Goal: Task Accomplishment & Management: Complete application form

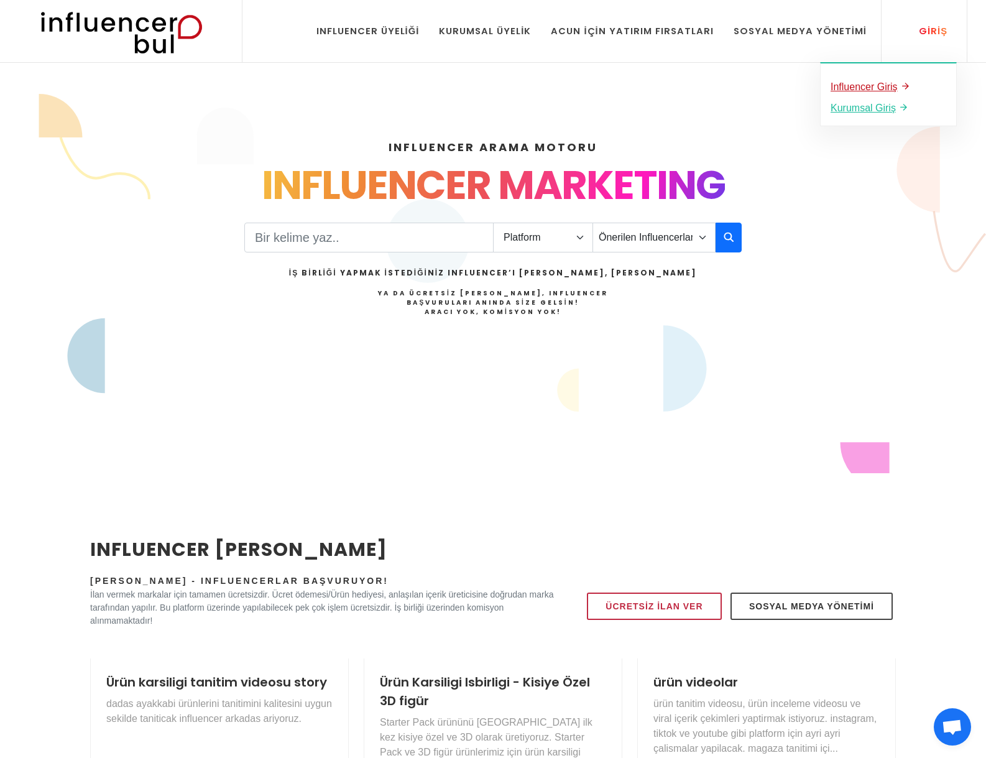
click at [873, 87] on u "Influencer Giriş" at bounding box center [863, 86] width 67 height 11
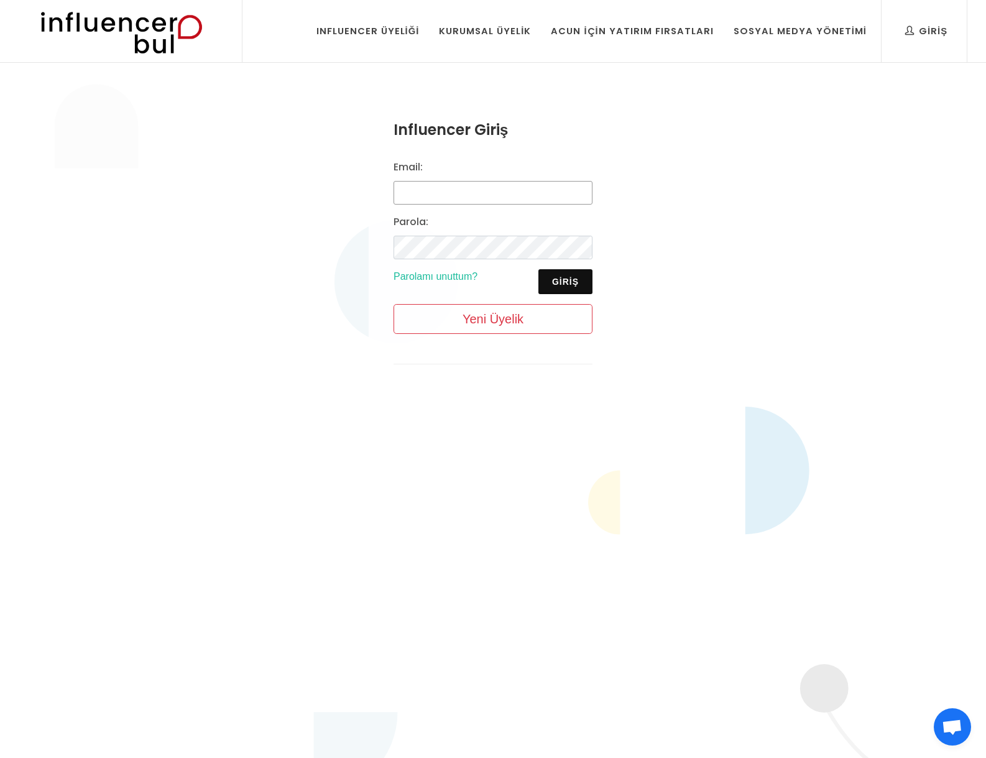
click at [438, 195] on input "Email:" at bounding box center [492, 193] width 199 height 24
type input "[EMAIL_ADDRESS][DOMAIN_NAME]"
click at [16, 226] on div "Influencer Giriş Email: kampmevsimi@gmail.com Parola: Giriş Parolamı unuttum? Y…" at bounding box center [493, 251] width 986 height 375
click at [564, 283] on button "Giriş" at bounding box center [565, 281] width 54 height 25
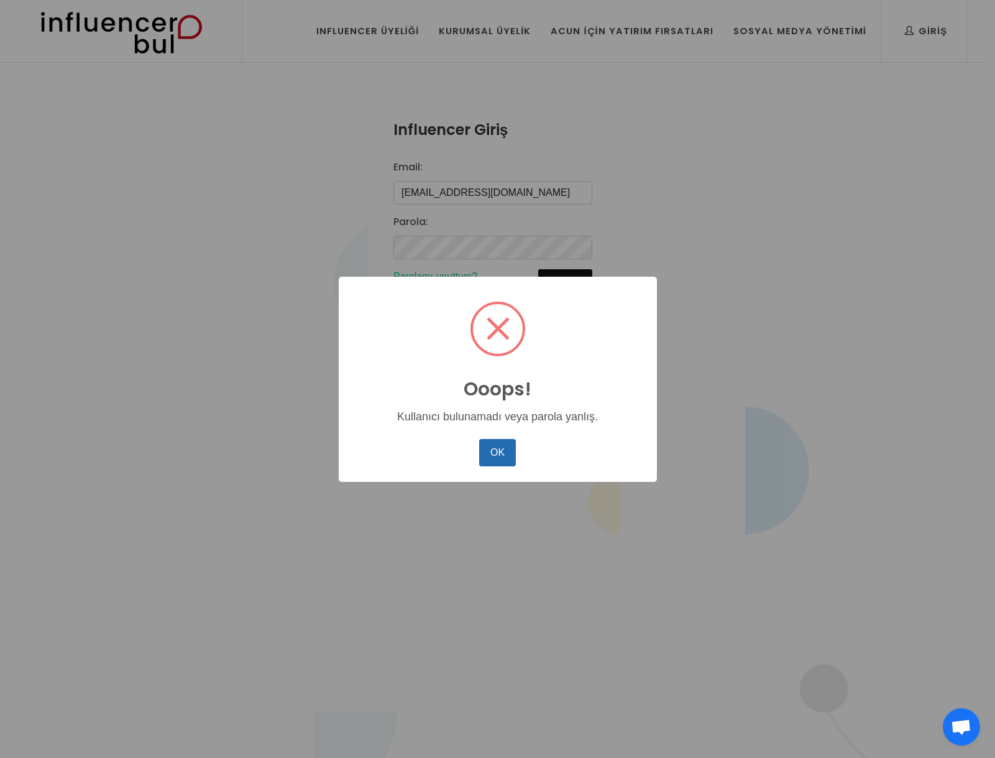
click at [495, 449] on button "OK" at bounding box center [497, 452] width 36 height 27
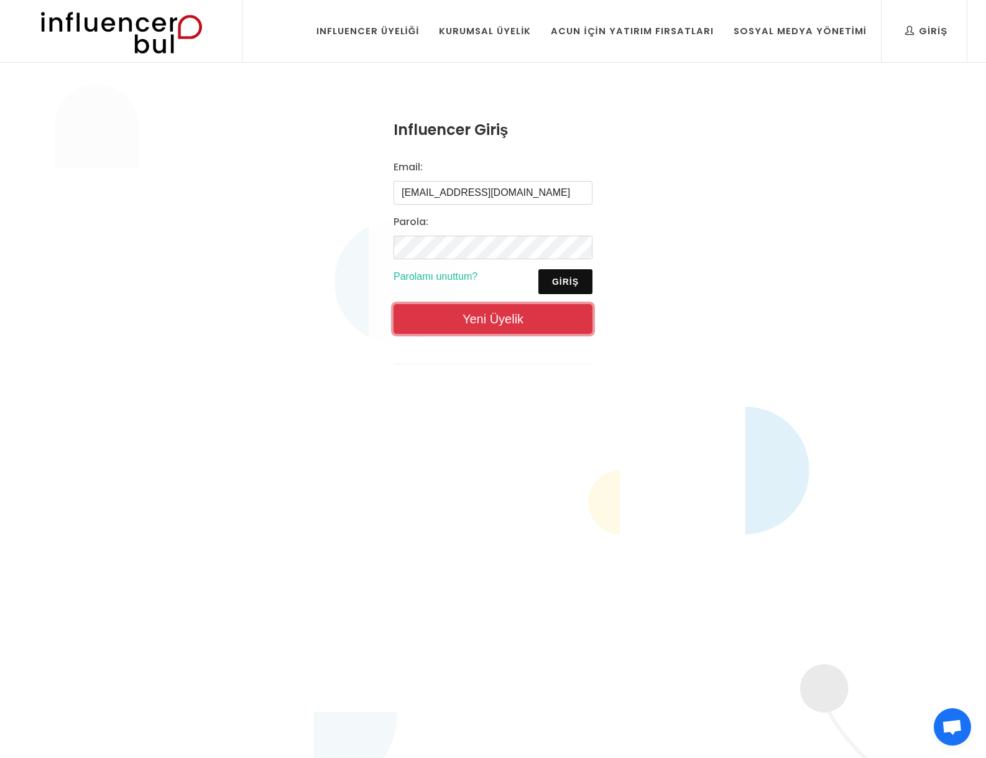
click at [469, 317] on link "Yeni Üyelik" at bounding box center [492, 319] width 199 height 30
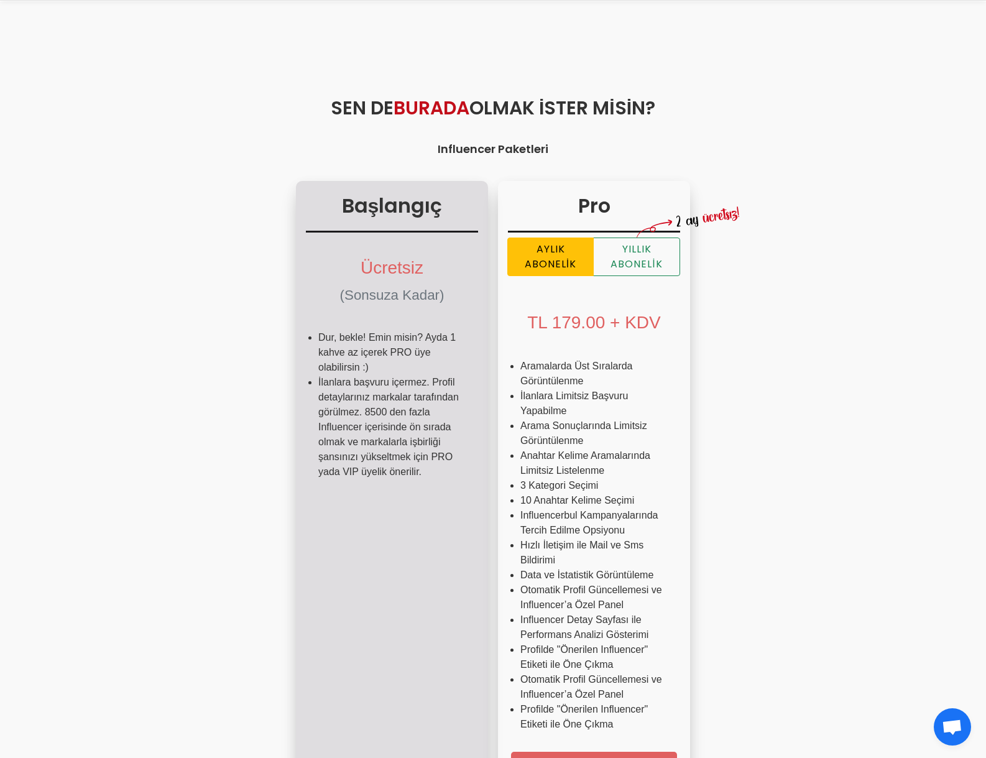
scroll to position [186, 0]
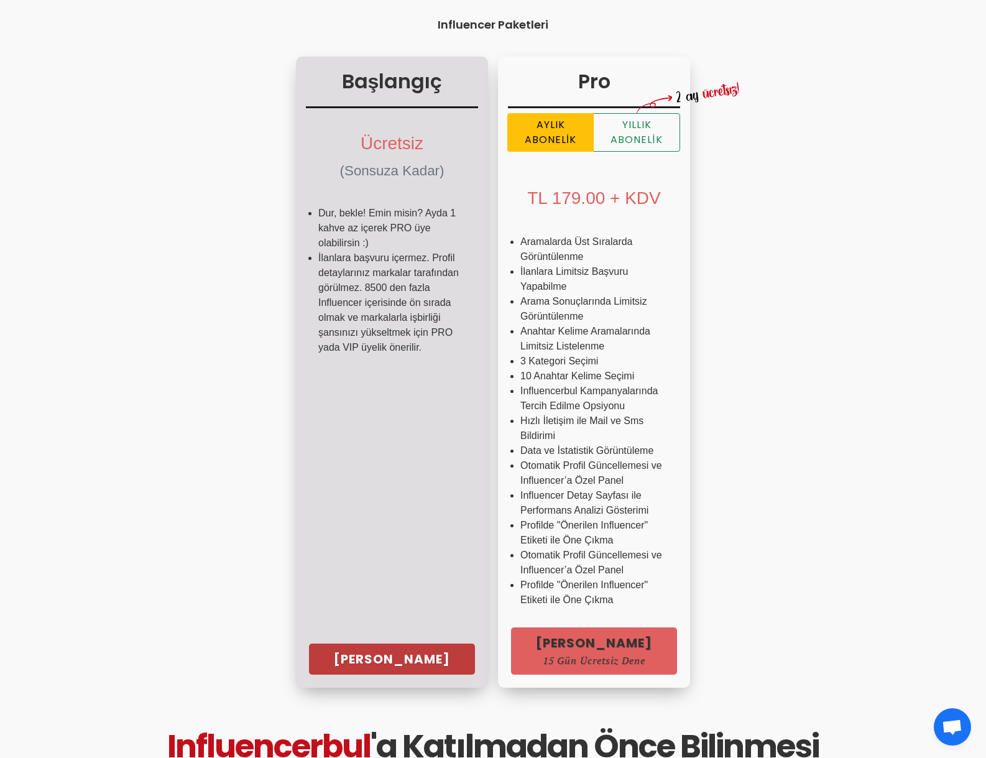
click at [387, 667] on link "[PERSON_NAME]" at bounding box center [392, 658] width 166 height 31
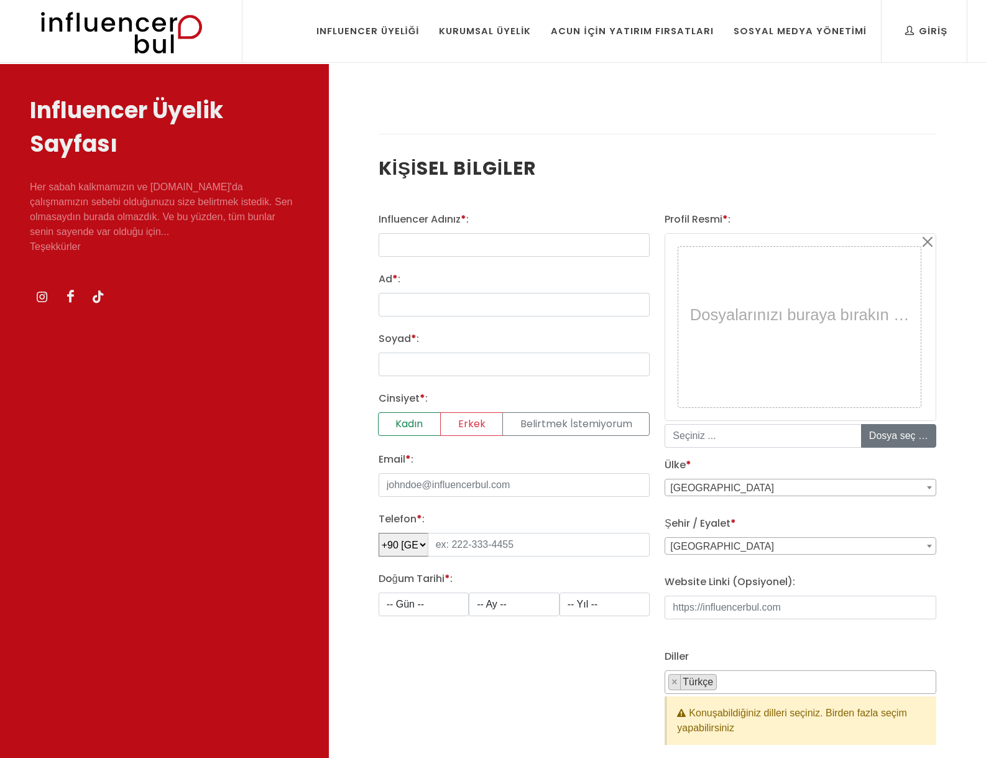
select select
click at [420, 249] on input "text" at bounding box center [515, 245] width 272 height 24
type input "kampmevsimi"
type input "Musa"
type input "KISA"
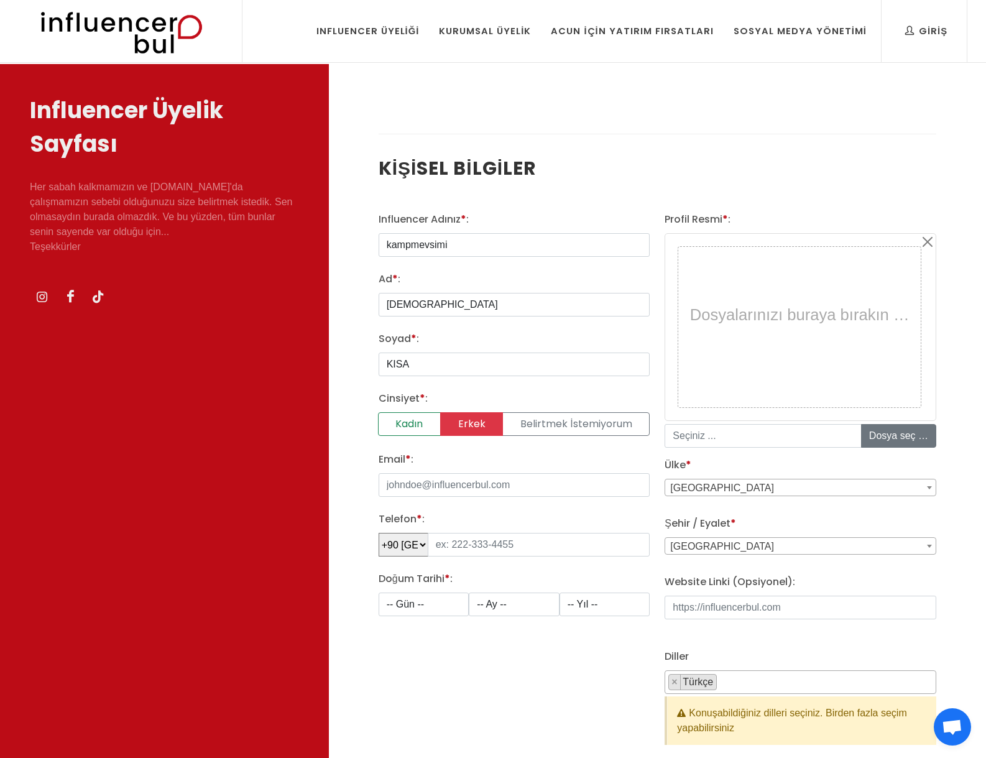
click at [462, 426] on label "Erkek" at bounding box center [471, 424] width 63 height 24
click at [387, 420] on input "Erkek" at bounding box center [383, 416] width 8 height 8
radio input "true"
click at [476, 482] on input "Email * :" at bounding box center [515, 485] width 272 height 24
type input "[EMAIL_ADDRESS][DOMAIN_NAME]"
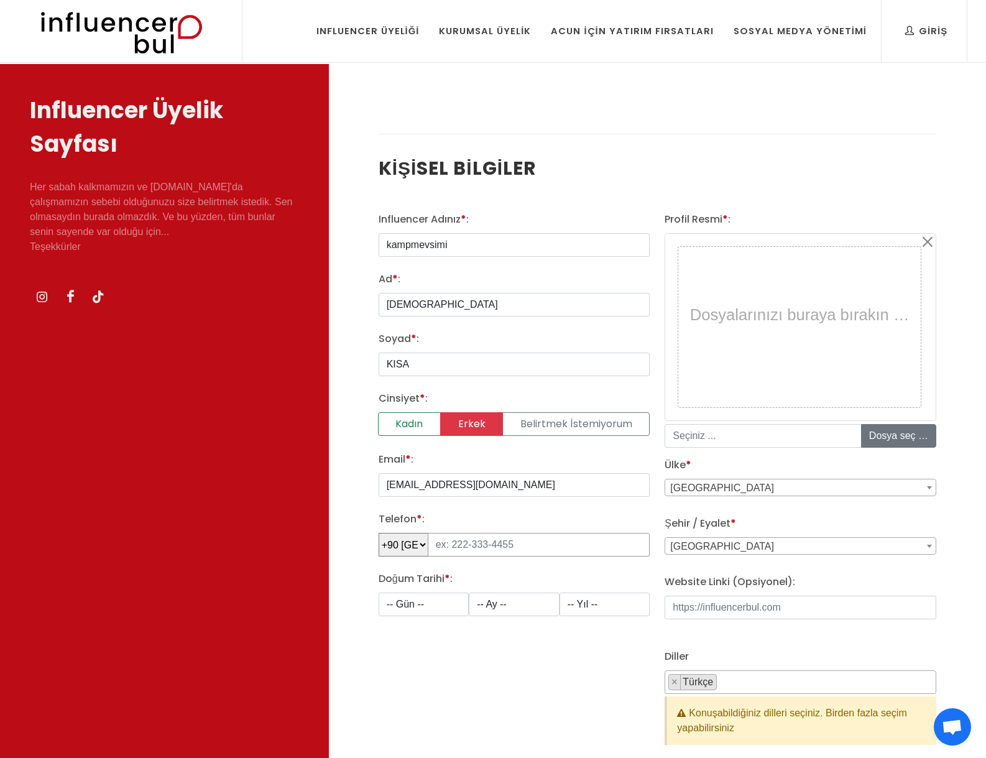
click at [448, 549] on input "tel" at bounding box center [539, 545] width 223 height 24
type input "535 950 61 84"
click at [446, 595] on select "-- Gün -- 1 2 3 4 5 6 7 8 9 10 11 12 13 14 15 16 17 18 19 20 21 22 23 24 25 26 …" at bounding box center [424, 604] width 91 height 24
click at [379, 592] on select "-- Gün -- 1 2 3 4 5 6 7 8 9 10 11 12 13 14 15 16 17 18 19 20 21 22 23 24 25 26 …" at bounding box center [424, 604] width 91 height 24
click at [406, 606] on select "-- Gün -- 1 2 3 4 5 6 7 8 9 10 11 12 13 14 15 16 17 18 19 20 21 22 23 24 25 26 …" at bounding box center [424, 604] width 91 height 24
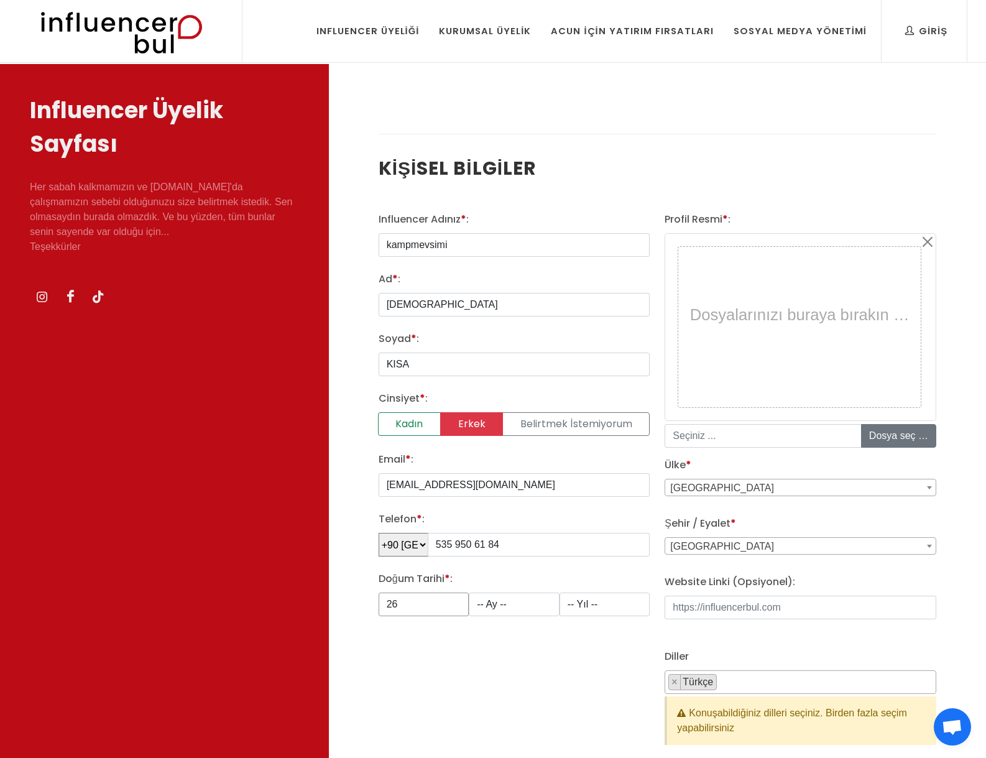
select select "25"
click at [379, 592] on select "-- Gün -- 1 2 3 4 5 6 7 8 9 10 11 12 13 14 15 16 17 18 19 20 21 22 23 24 25 26 …" at bounding box center [424, 604] width 91 height 24
click at [498, 605] on select "-- Ay -- 1 2 3 4 5 6 7 8 9 10 11 12" at bounding box center [514, 604] width 91 height 24
select select "2"
click at [469, 592] on select "-- Ay -- 1 2 3 4 5 6 7 8 9 10 11 12" at bounding box center [514, 604] width 91 height 24
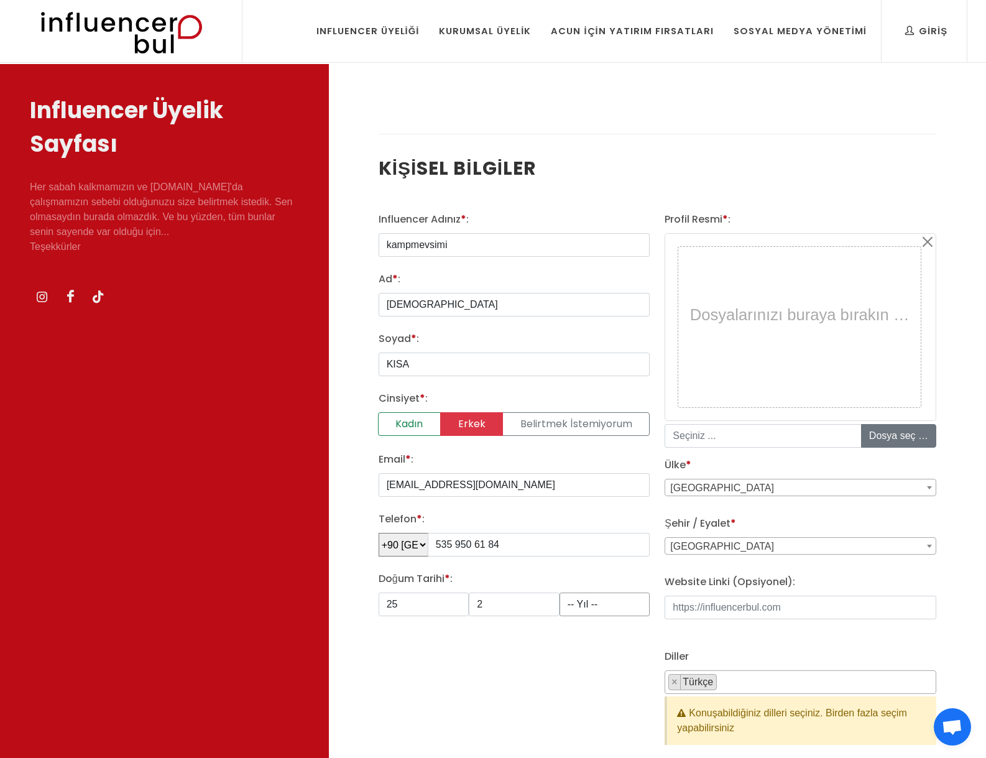
click at [588, 604] on select "-- Yıl -- 2008 2007 2006 2005 2004 2003 2002 2001 2000 1999 1998 1997 1996 1995…" at bounding box center [604, 604] width 91 height 24
select select "1982"
click at [559, 592] on select "-- Yıl -- 2008 2007 2006 2005 2004 2003 2002 2001 2000 1999 1998 1997 1996 1995…" at bounding box center [604, 604] width 91 height 24
click at [538, 673] on div "Influencer Adınız * : kampmevsimi Ad * : Musa Soyad * : KISA Cinsiyet * : Kadın…" at bounding box center [514, 488] width 287 height 553
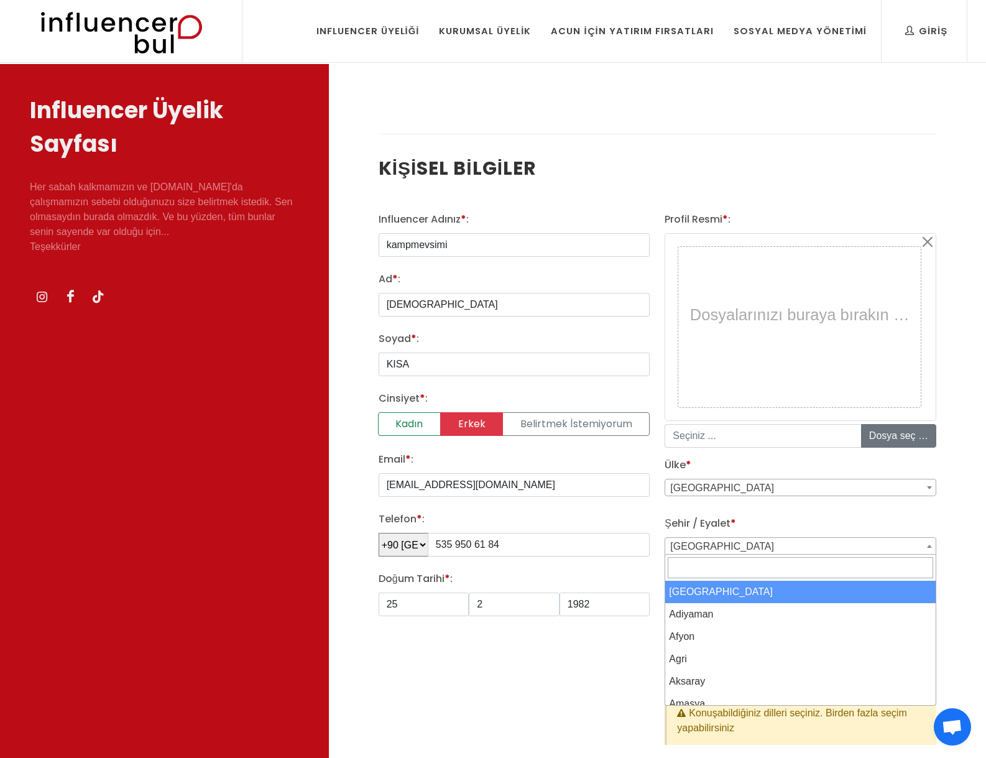
click at [714, 541] on span "Adana" at bounding box center [800, 546] width 270 height 17
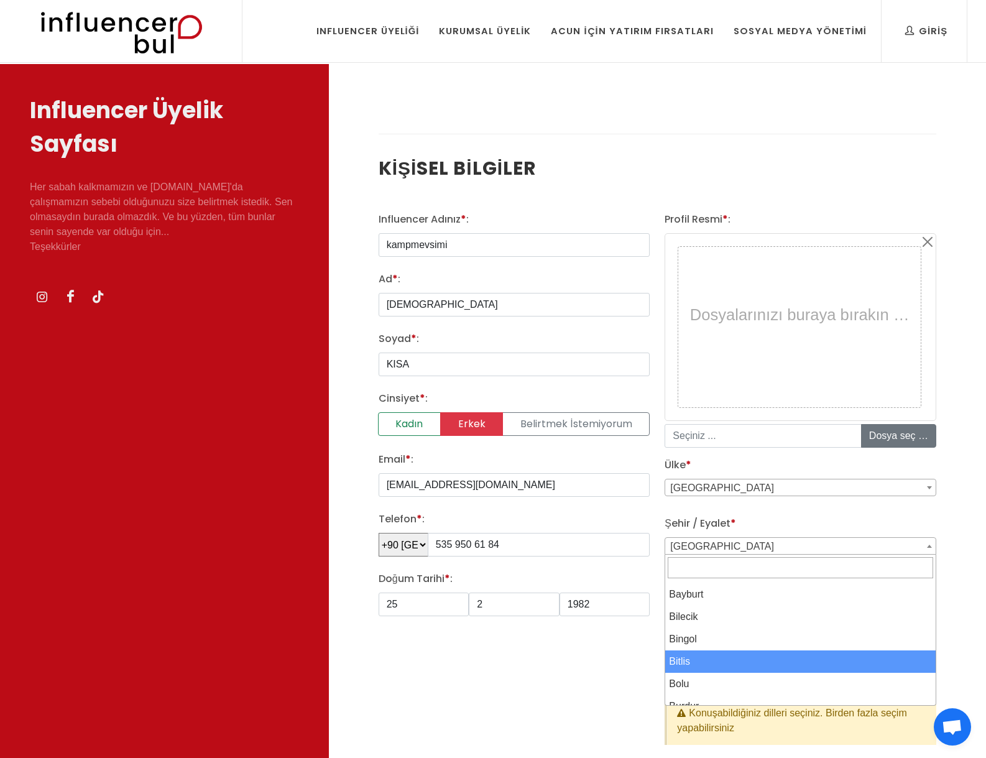
scroll to position [373, 0]
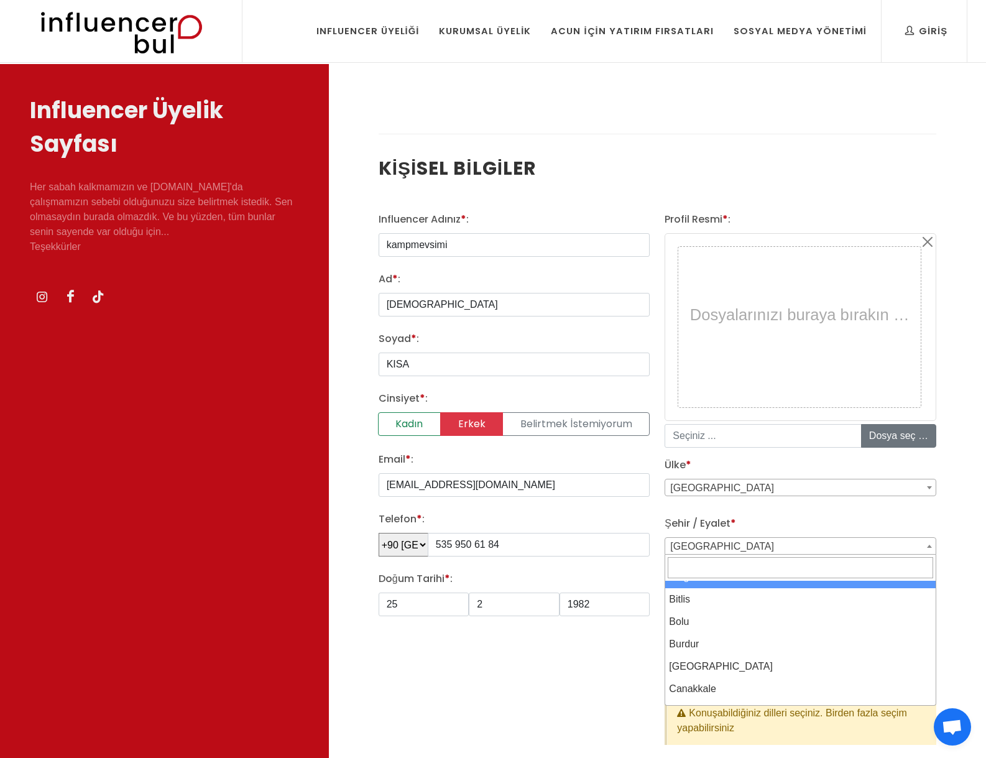
click at [735, 570] on input "Search" at bounding box center [800, 567] width 265 height 21
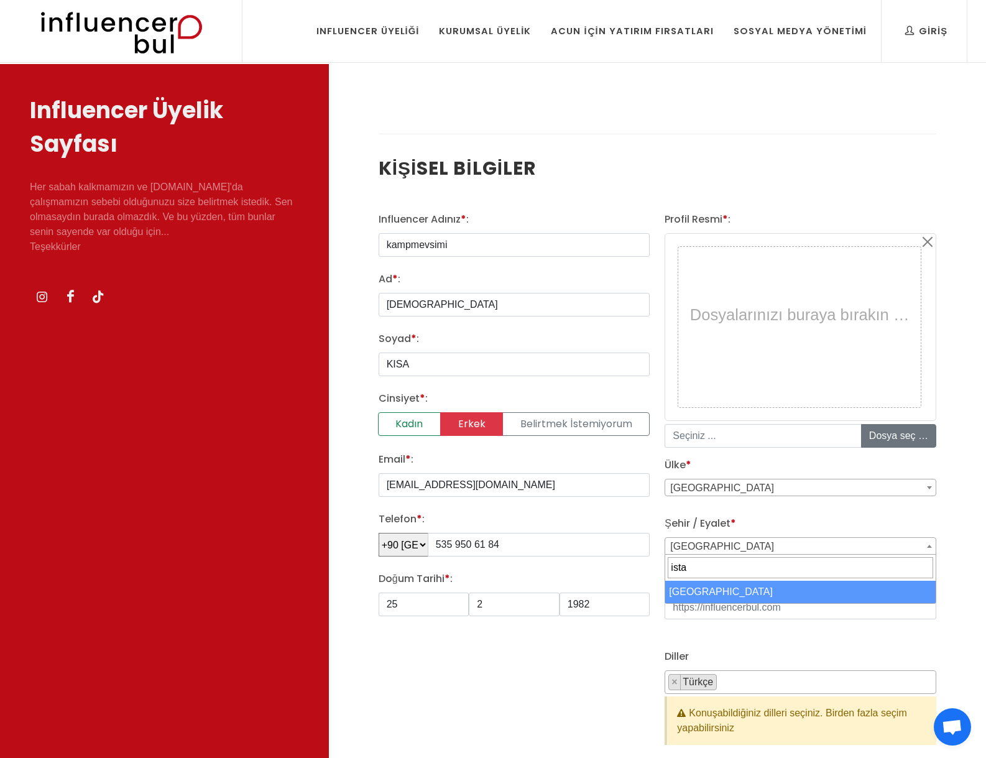
type input "ista"
select select "3703"
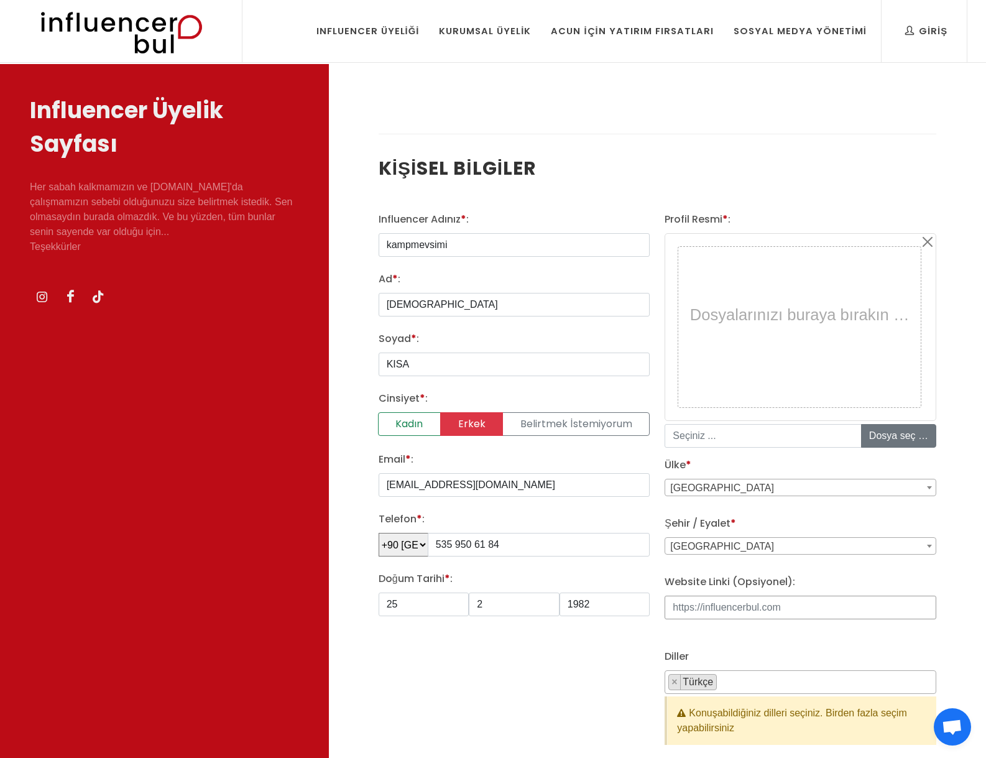
click at [712, 606] on input "Website Linki (Opsiyonel):" at bounding box center [800, 607] width 272 height 24
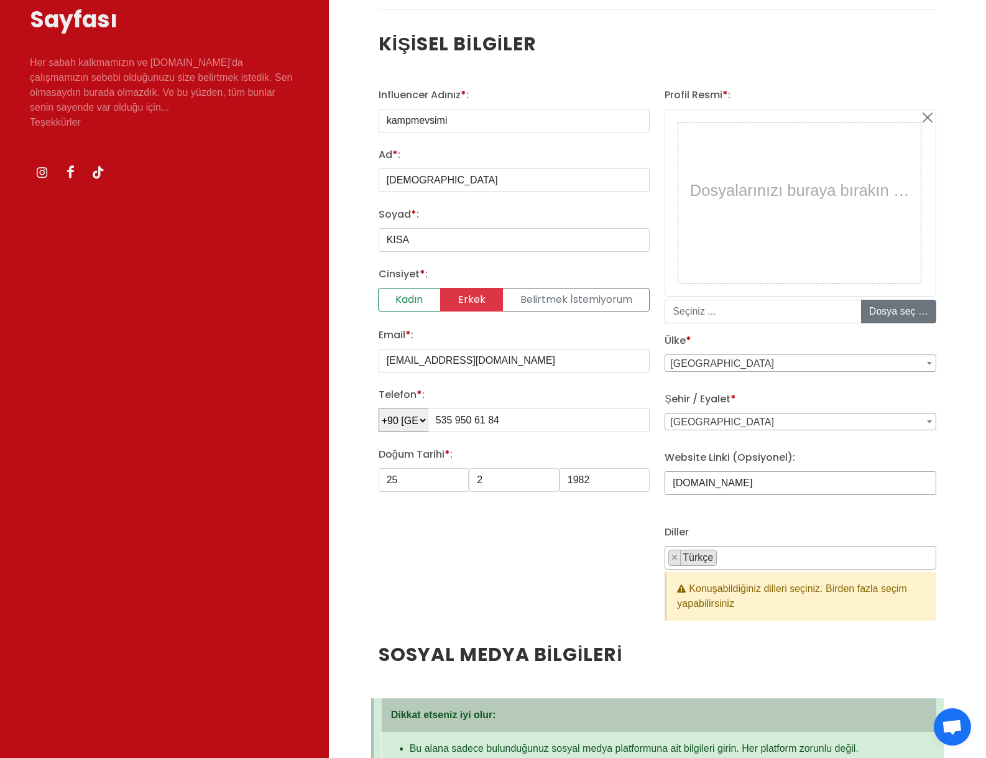
type input "www.kampmevsimi.com"
click at [804, 559] on span "× Türkçe" at bounding box center [800, 558] width 272 height 24
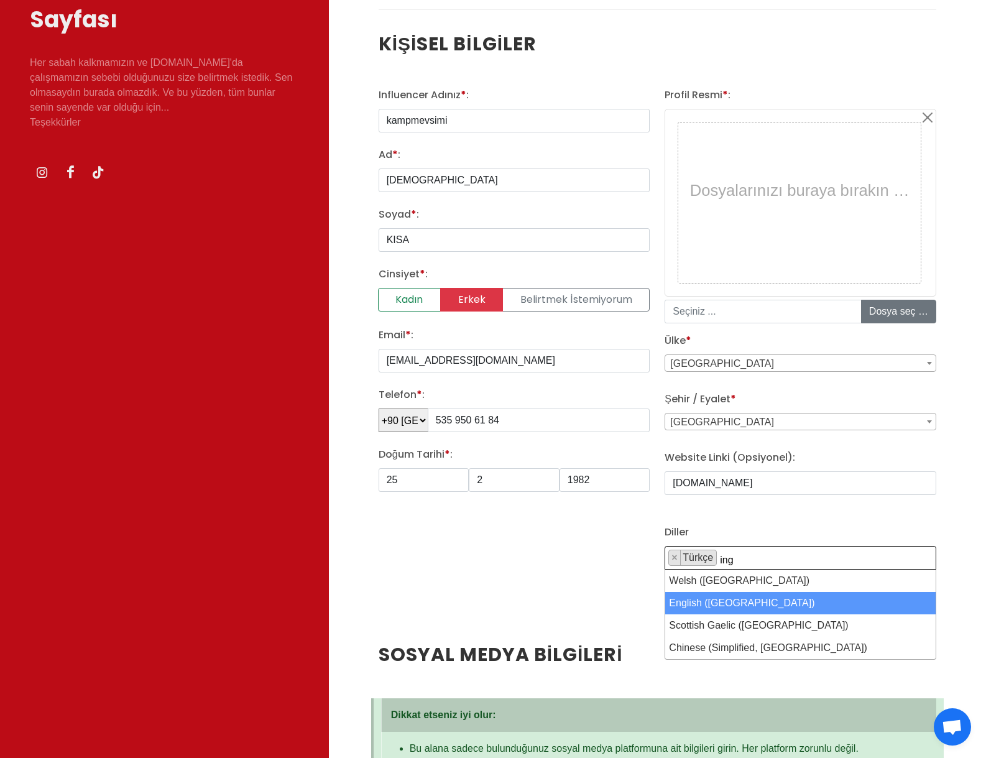
type textarea "ing"
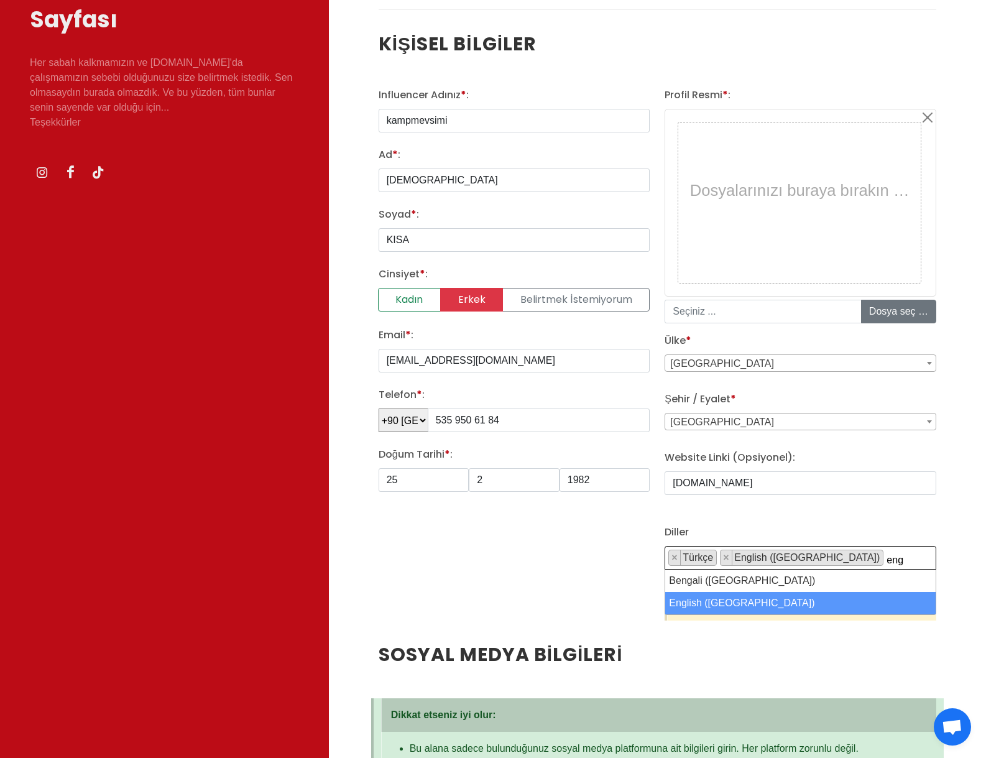
type textarea "eng"
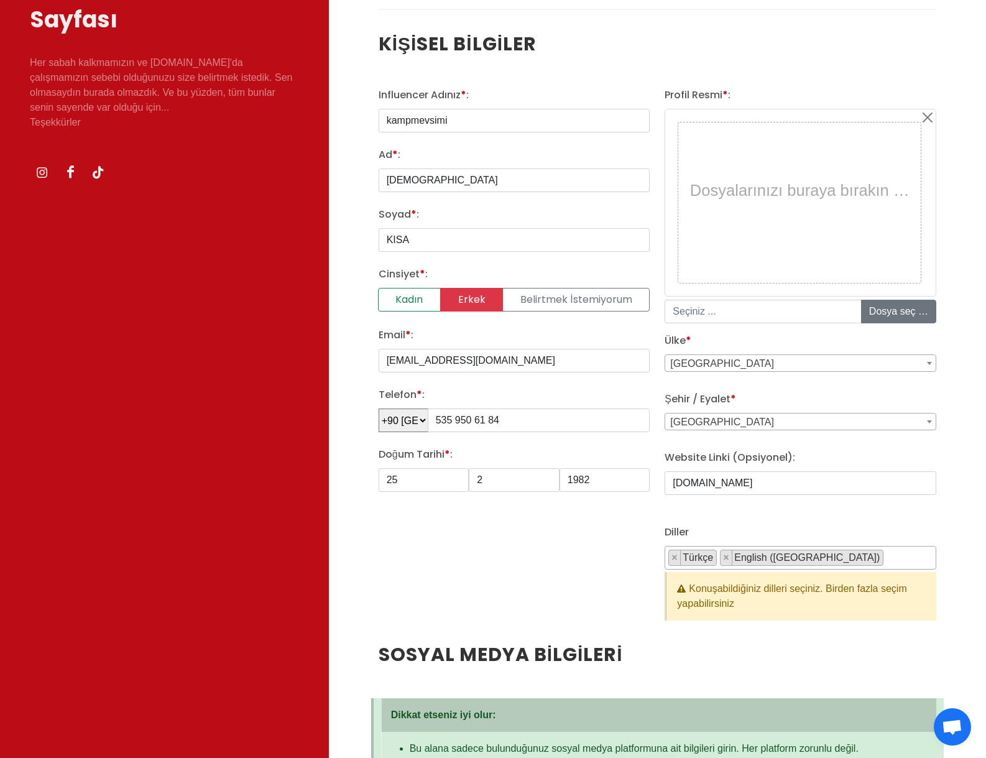
click at [556, 560] on div "Influencer Adınız * : kampmevsimi Ad * : Musa Soyad * : KISA Cinsiyet * : Kadın…" at bounding box center [514, 364] width 287 height 553
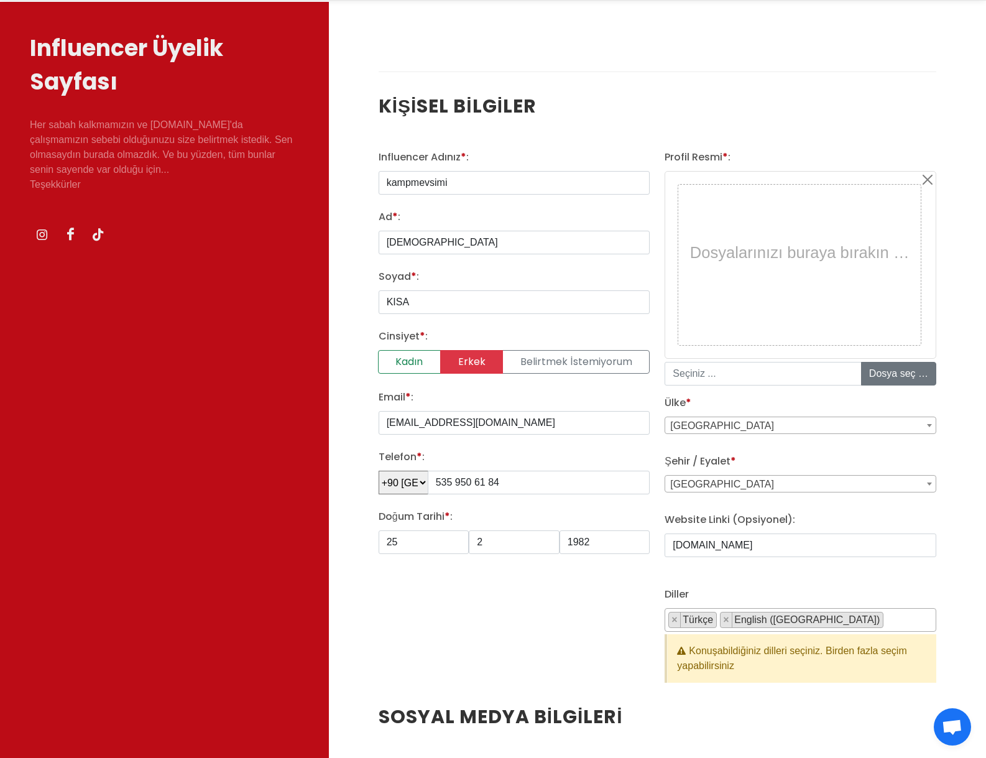
click at [852, 300] on div "Dosyalarınızı buraya bırakın …" at bounding box center [799, 252] width 236 height 129
click at [887, 375] on input "file" at bounding box center [955, 373] width 188 height 22
type input "C:\fakepath\LOGO JPG1.jpg"
type input "LOGO JPG1.jpg"
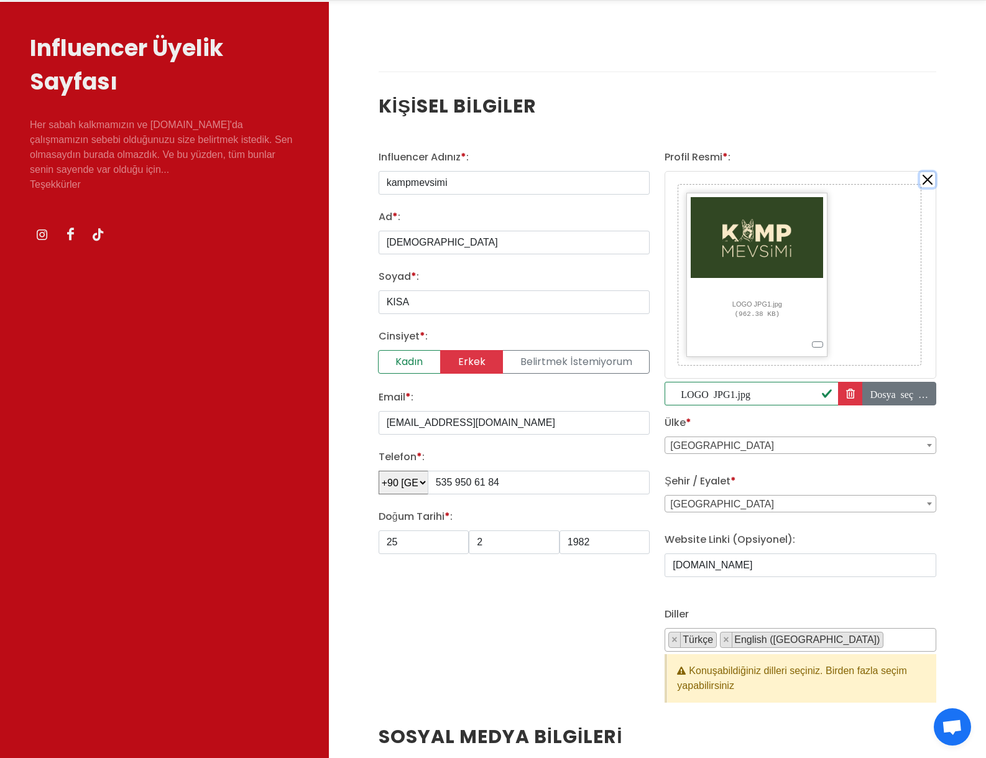
click at [933, 173] on button "Close" at bounding box center [927, 179] width 15 height 15
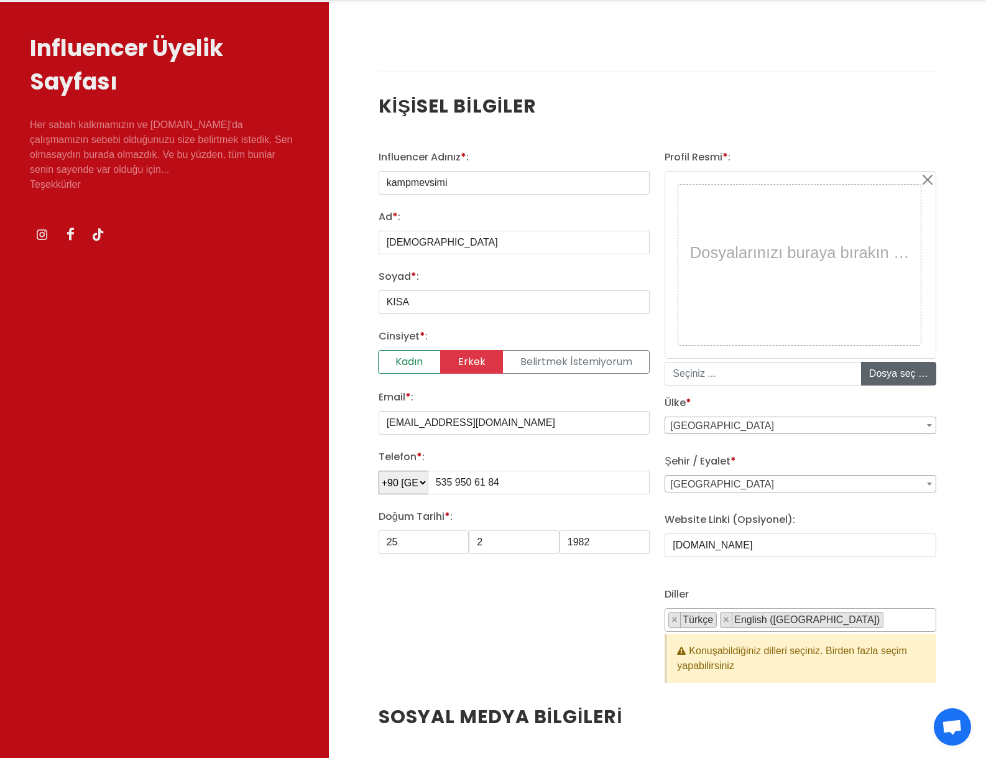
click at [892, 365] on input "file" at bounding box center [955, 373] width 188 height 22
type input "C:\fakepath\kamp_mevsimi2.png"
type input "kamp_mevsimi2.png"
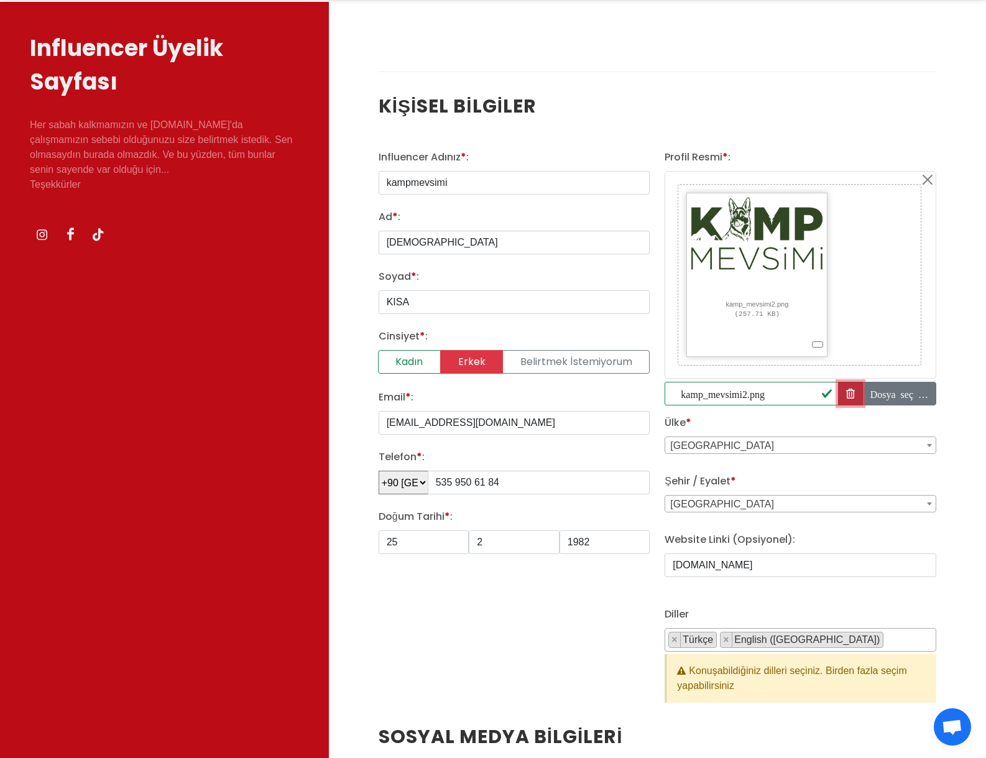
click at [847, 395] on icon "button" at bounding box center [850, 393] width 9 height 15
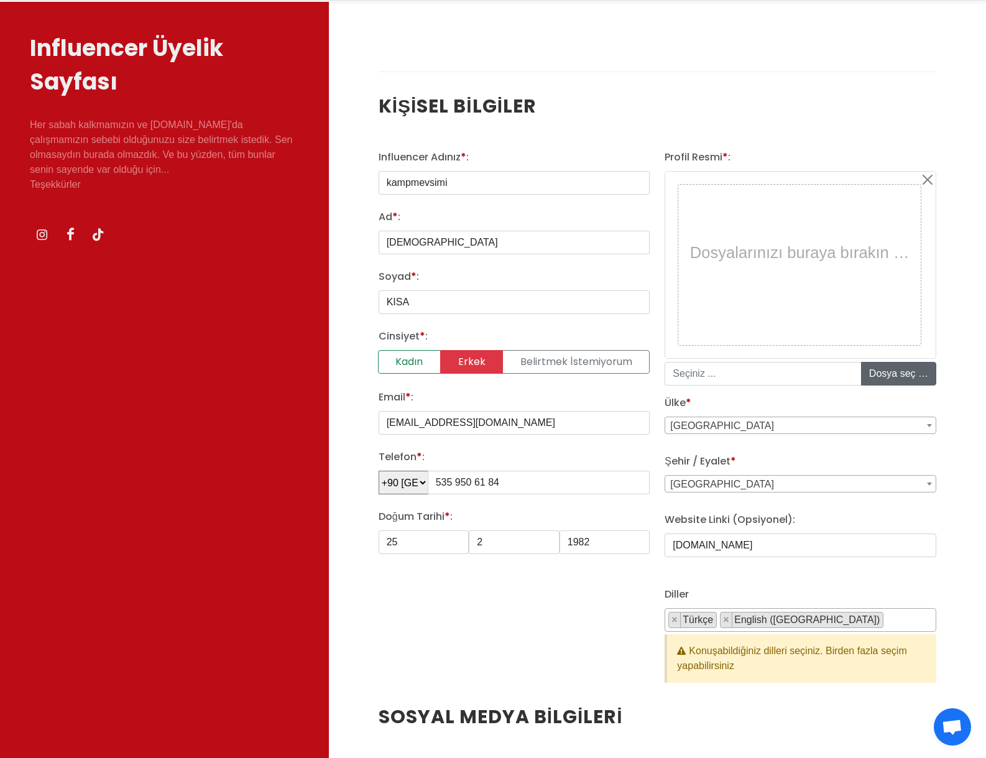
click at [901, 378] on input "file" at bounding box center [955, 373] width 188 height 22
type input "C:\fakepath\LOGO JPG1.jpg"
type input "LOGO JPG1.jpg"
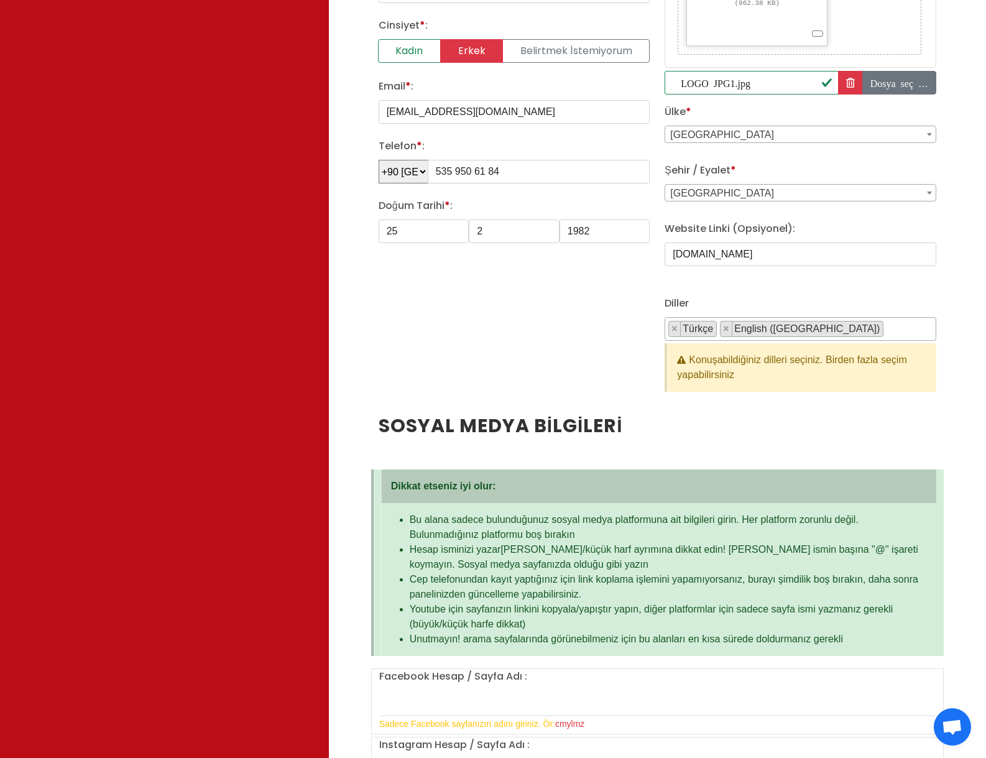
scroll to position [684, 0]
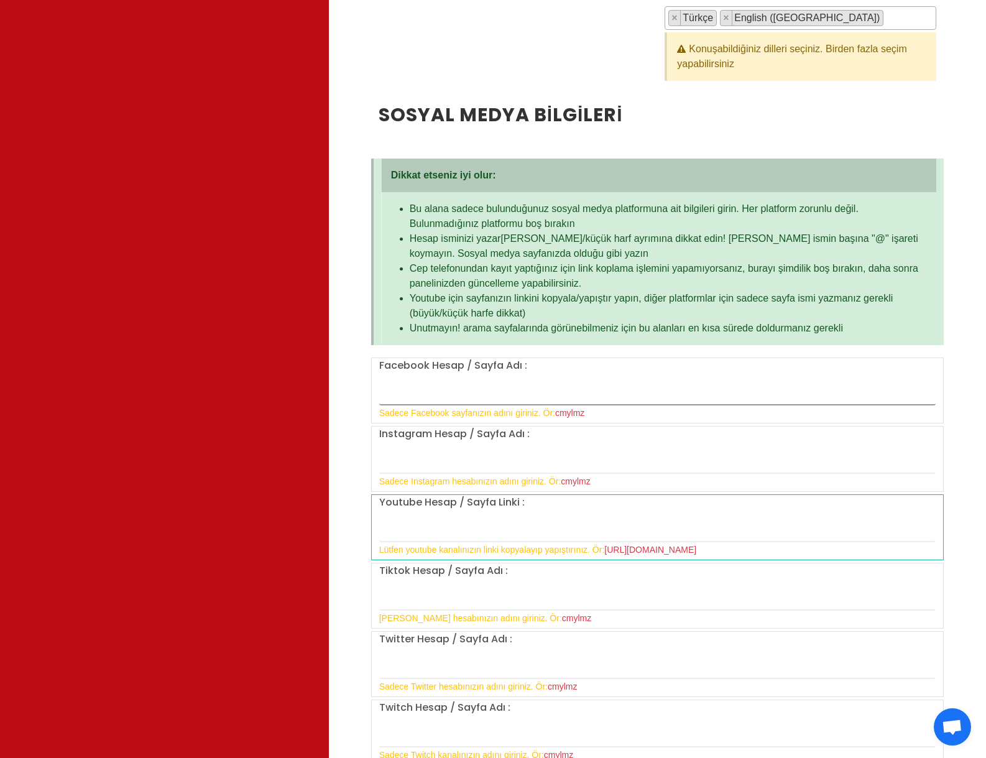
click at [553, 383] on input "text" at bounding box center [657, 392] width 556 height 26
click at [548, 446] on div "Instagram Hesap / Sayfa Adı : Sadece Instagram hesabınızın adını giriniz. Ör: c…" at bounding box center [657, 457] width 571 height 62
click at [544, 457] on input "text" at bounding box center [657, 461] width 556 height 26
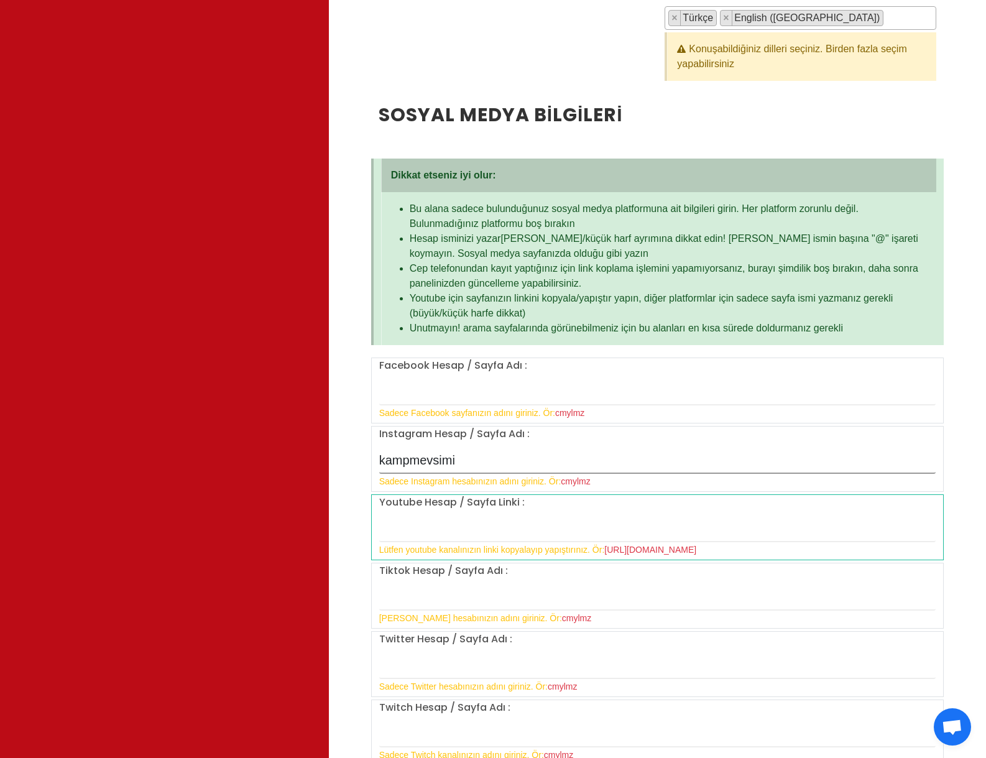
type input "kampmevsimi"
click at [508, 532] on input "text" at bounding box center [657, 529] width 556 height 26
paste input "kampmevsimi"
click at [895, 503] on div "Youtube Hesap / Sayfa Linki : kampmevsimi Lütfen youtube kanalınızın linki kopy…" at bounding box center [657, 526] width 571 height 62
click at [479, 532] on input "kampmevsimi" at bounding box center [657, 529] width 556 height 26
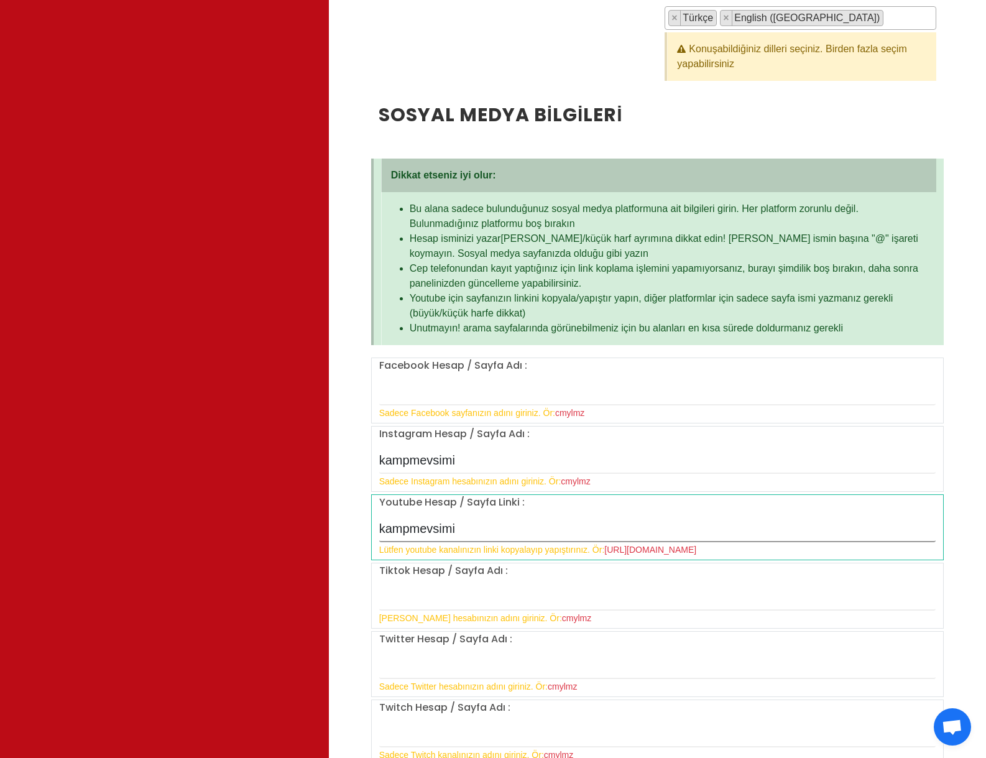
click at [479, 532] on input "kampmevsimi" at bounding box center [657, 529] width 556 height 26
paste input "https://www.youtube.com/@"
type input "https://www.youtube.com/@kampmevsimi"
click at [485, 609] on input "text" at bounding box center [657, 597] width 556 height 26
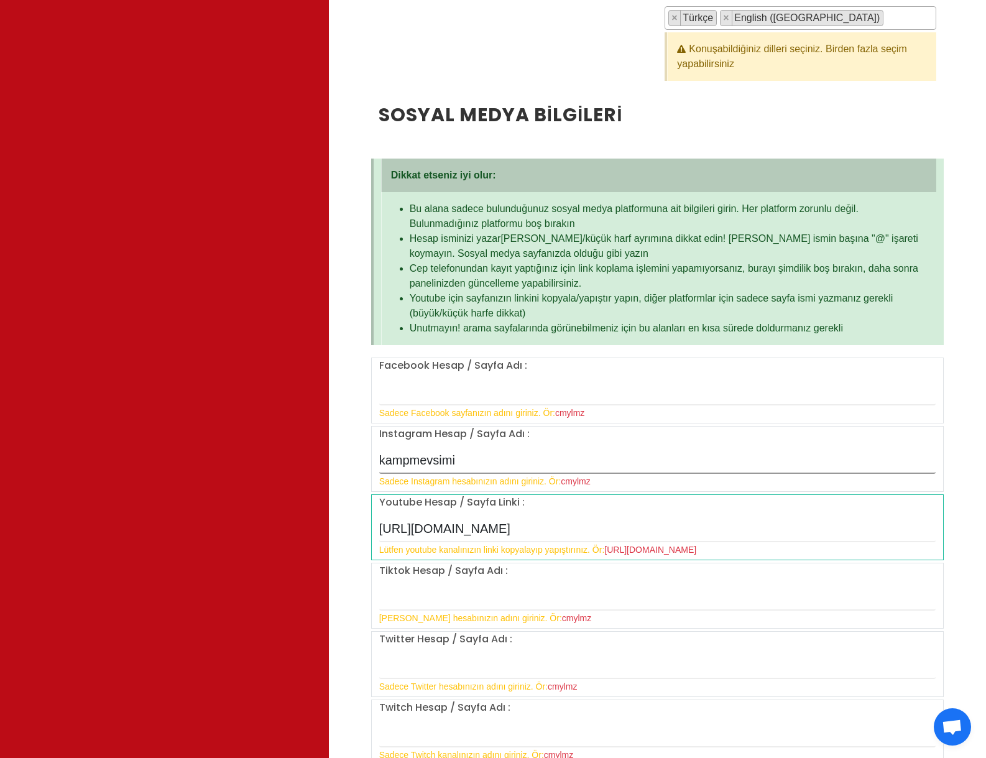
drag, startPoint x: 473, startPoint y: 461, endPoint x: 275, endPoint y: 457, distance: 198.3
click at [275, 457] on div "Influencer Üyelik Sayfası Her sabah kalkmamızın ve influencerbul.com'da çalışma…" at bounding box center [493, 421] width 986 height 2083
click at [418, 591] on input "text" at bounding box center [657, 597] width 556 height 26
paste input "kampmevsimi"
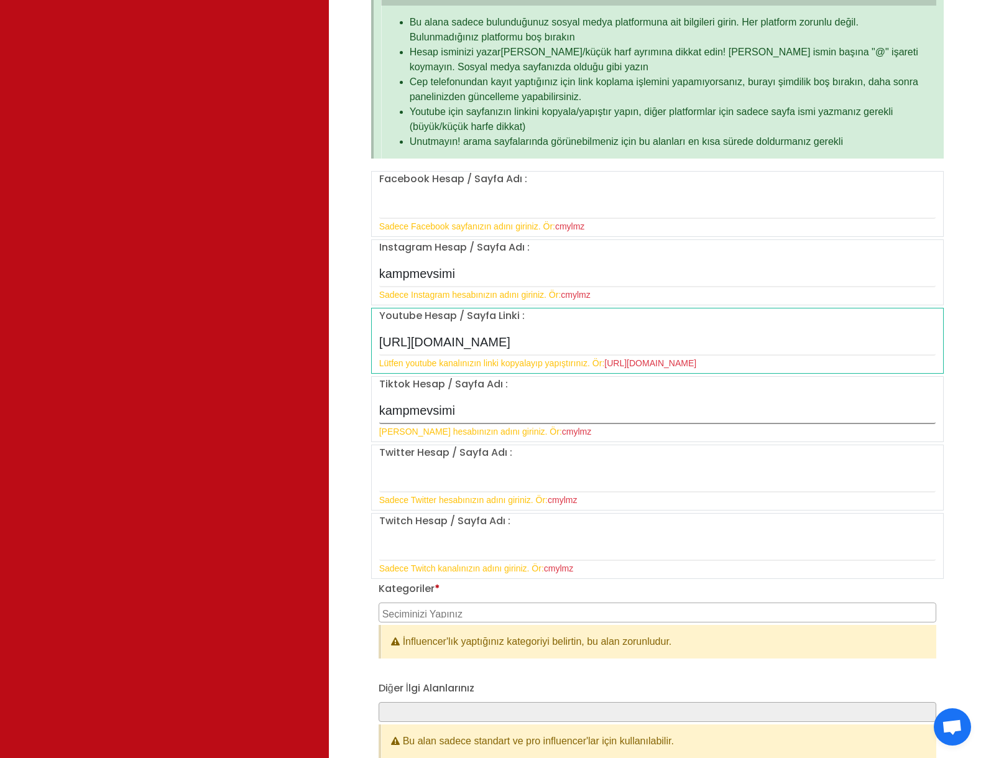
scroll to position [932, 0]
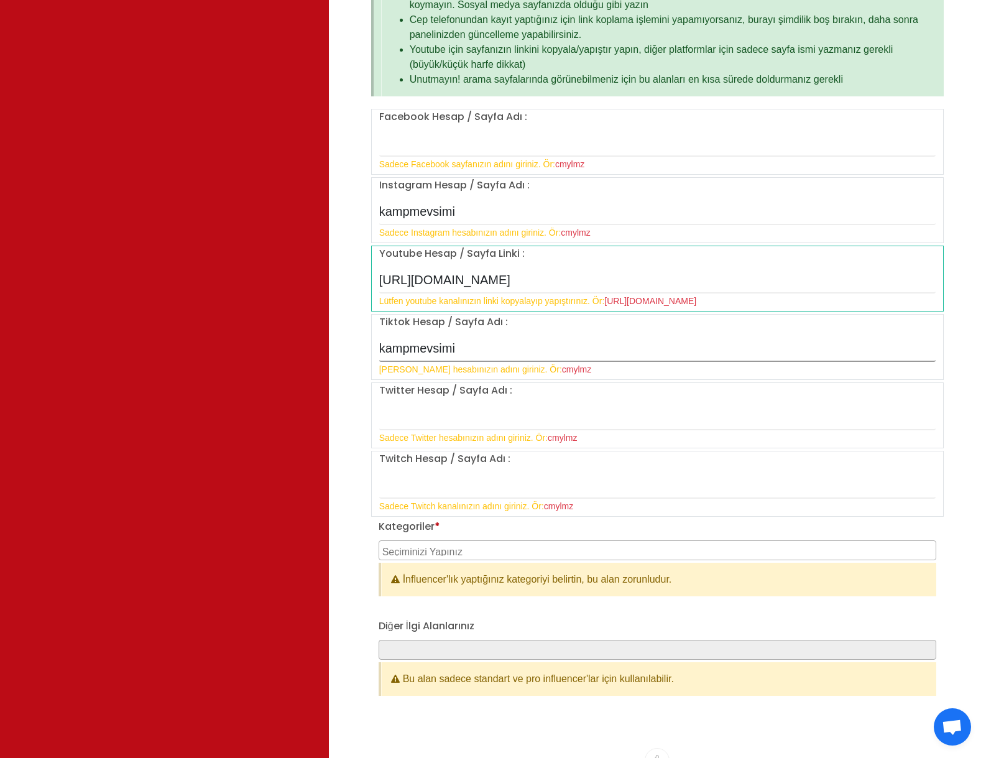
type input "kampmevsimi"
click at [428, 549] on textarea "Search" at bounding box center [658, 549] width 553 height 11
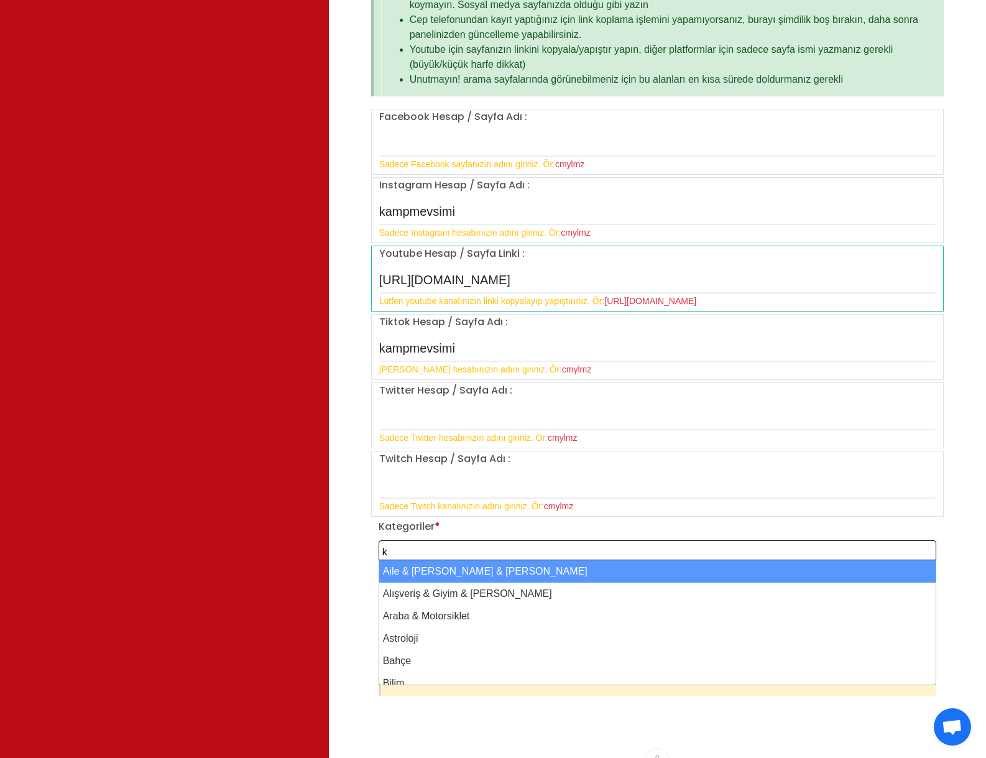
scroll to position [1, 0]
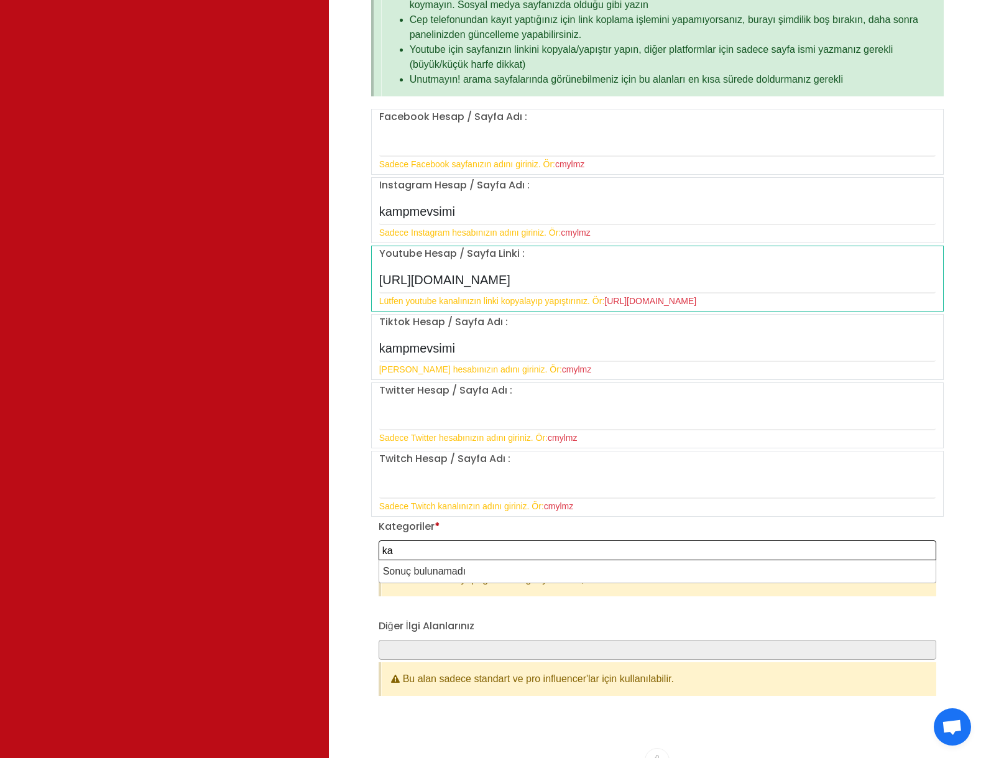
type textarea "k"
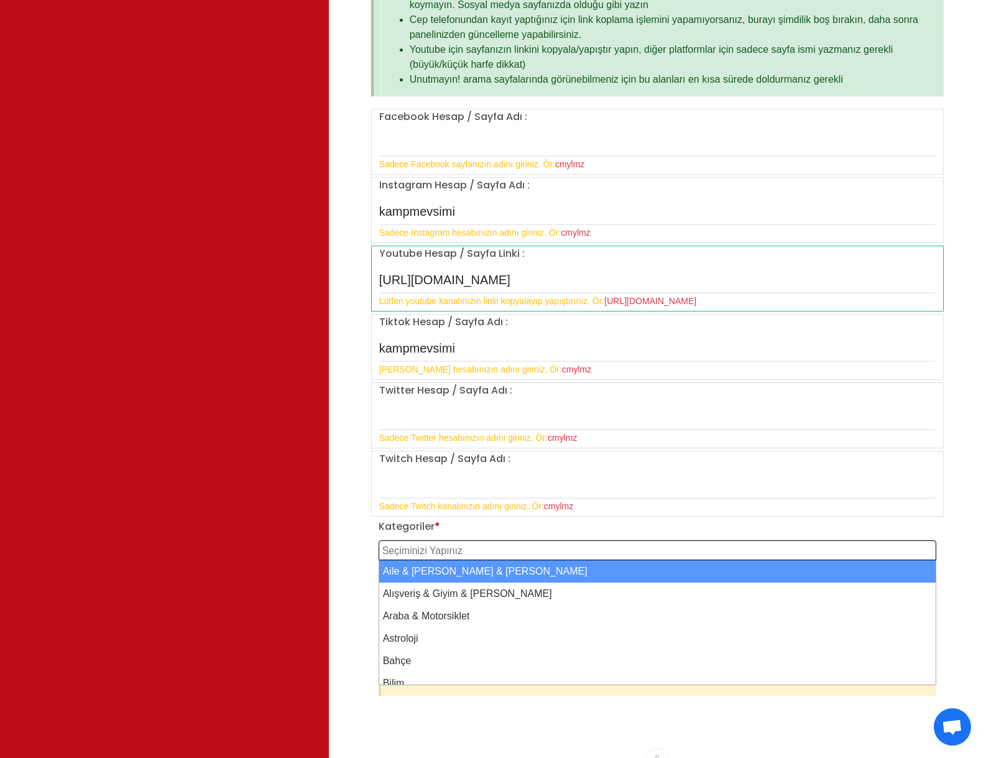
scroll to position [2, 0]
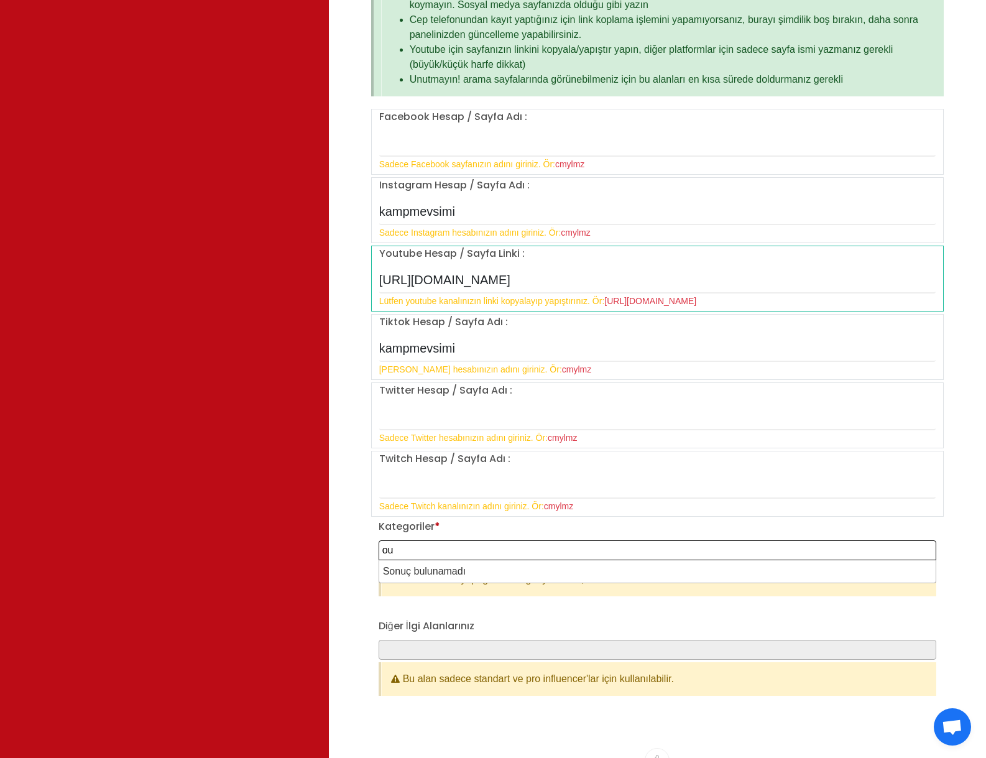
type textarea "o"
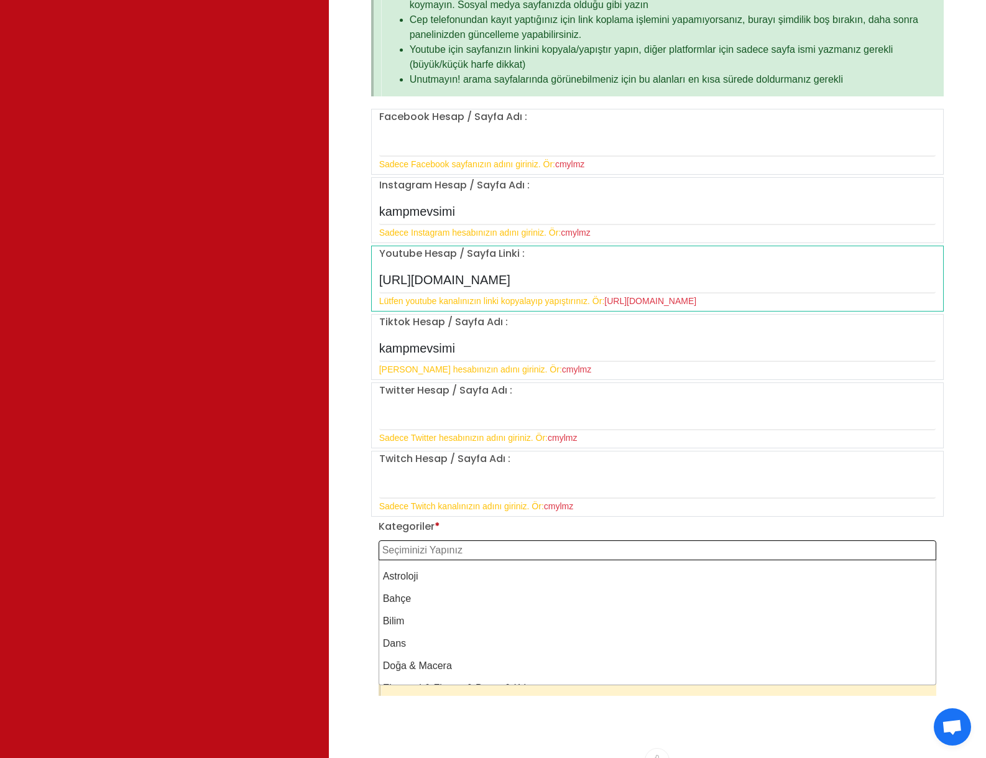
scroll to position [124, 0]
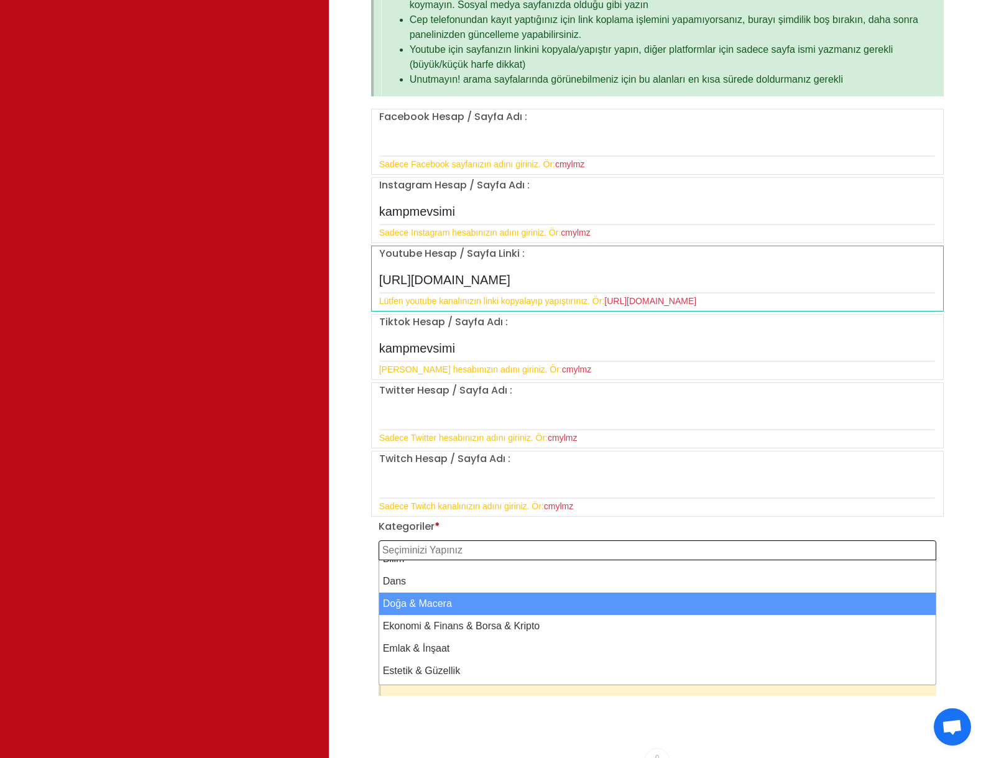
select select "8"
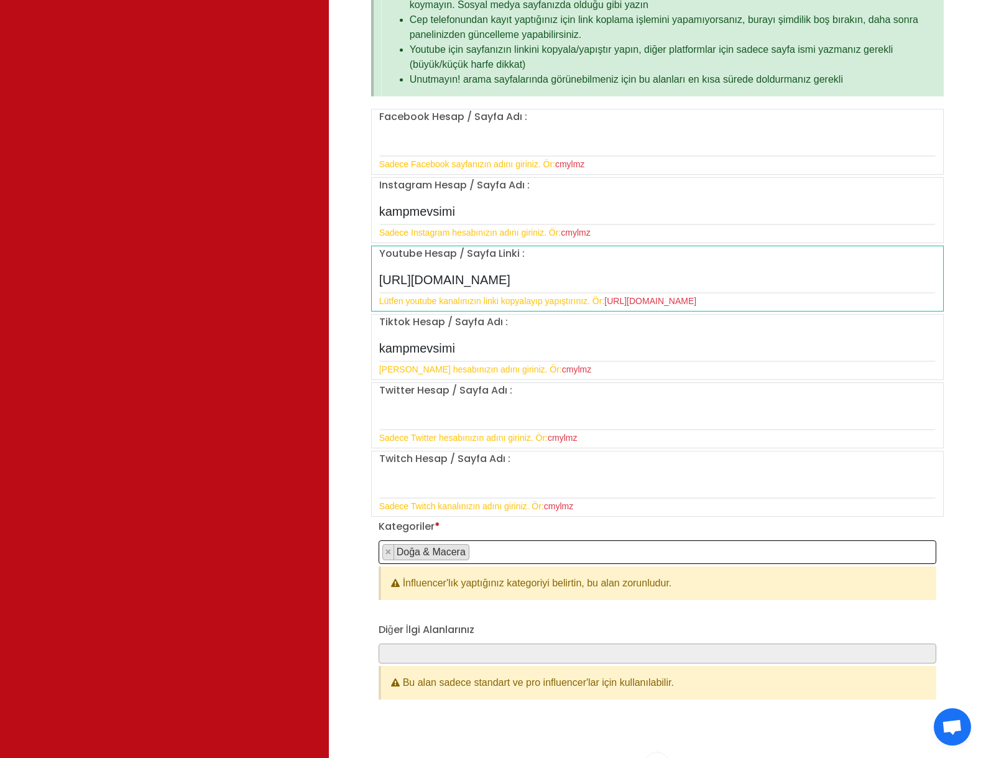
scroll to position [994, 0]
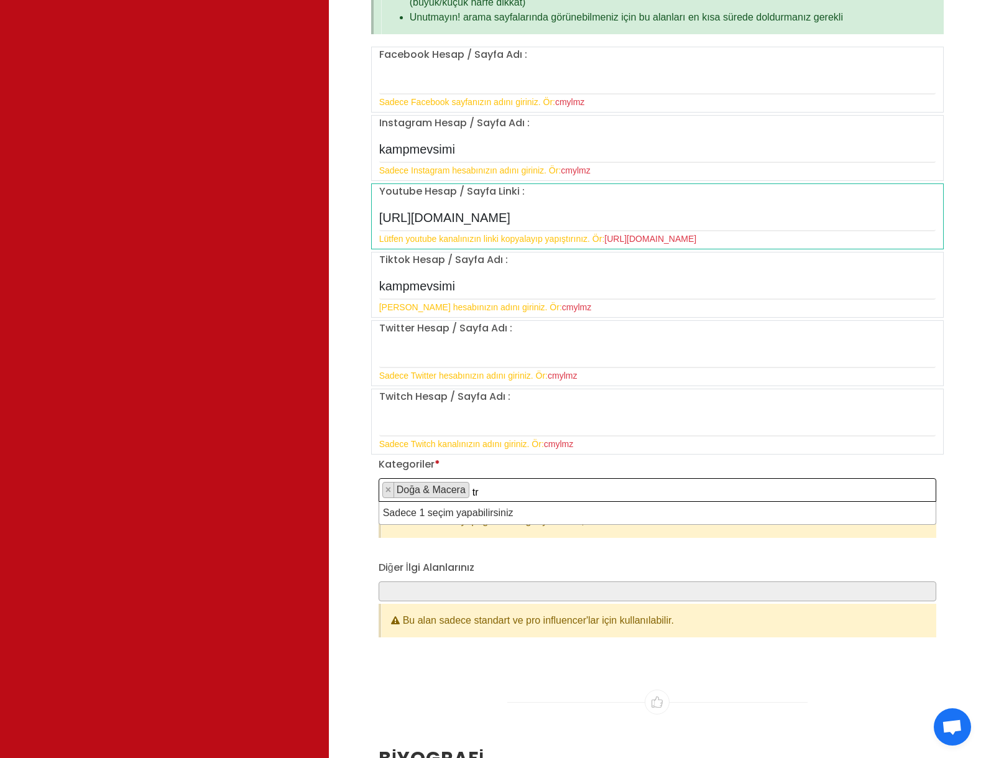
type textarea "t"
type textarea "s"
select select
type textarea "Doğa & Macera"
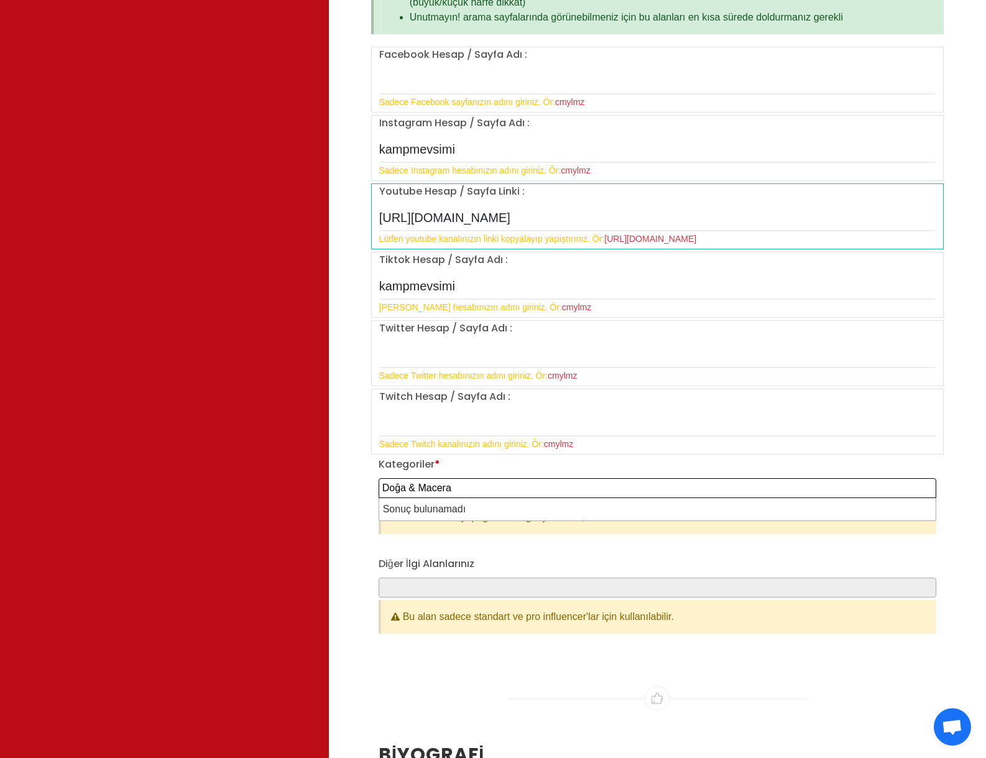
click at [471, 495] on span "Doğa & Macera" at bounding box center [658, 488] width 558 height 20
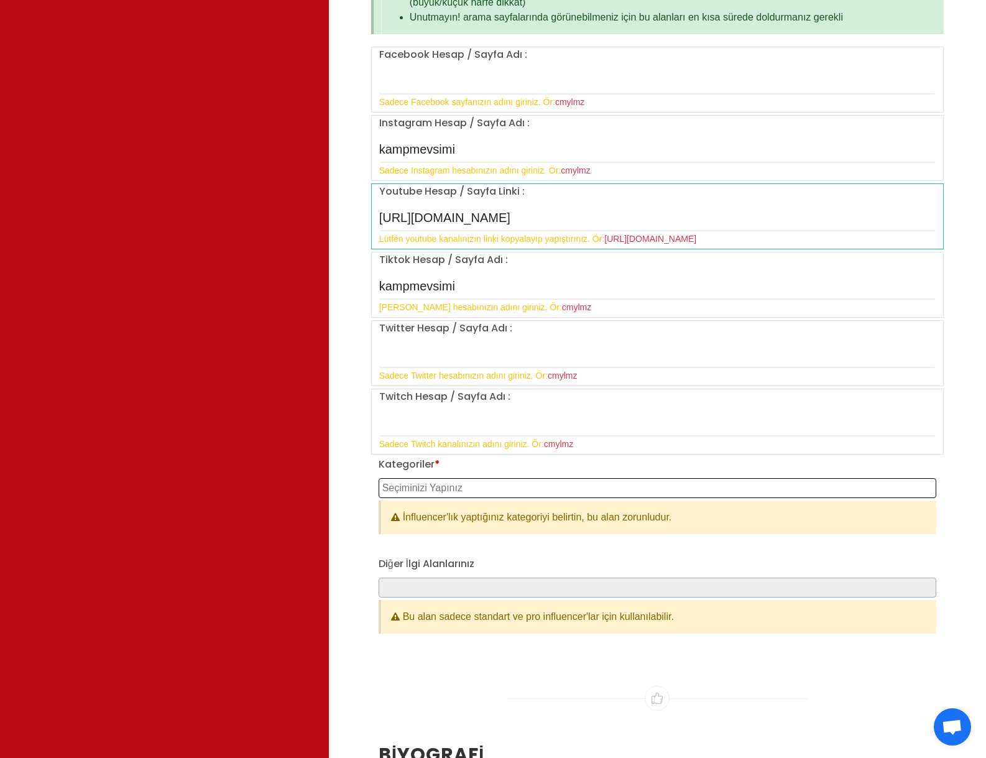
click at [471, 485] on textarea "Search" at bounding box center [658, 487] width 553 height 11
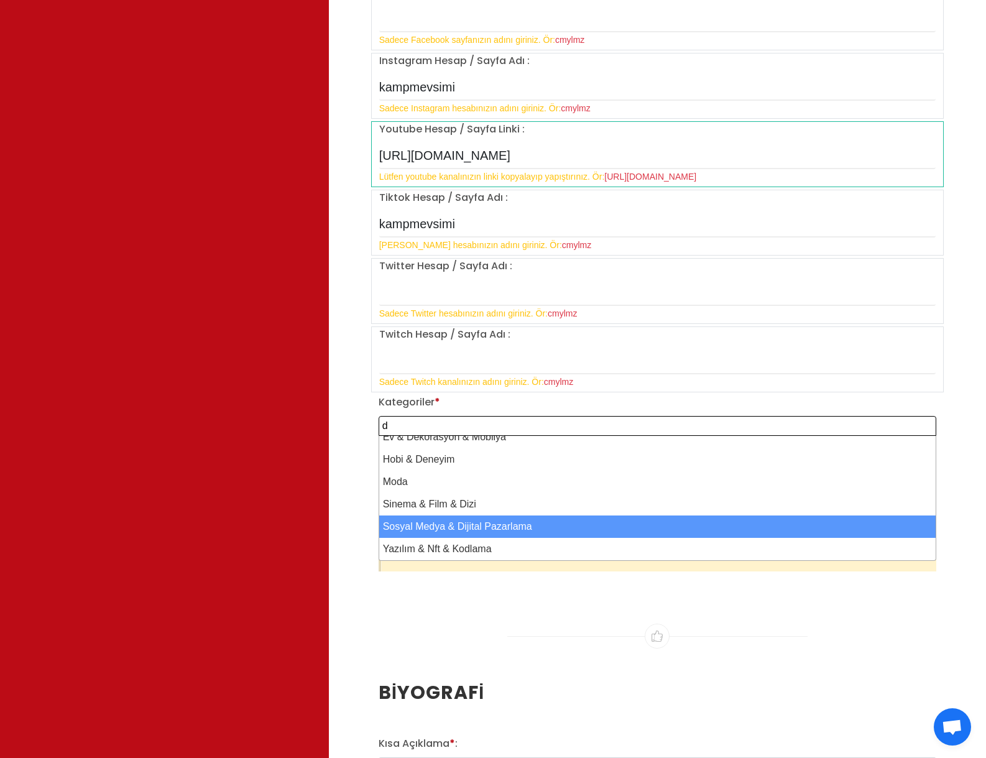
scroll to position [0, 0]
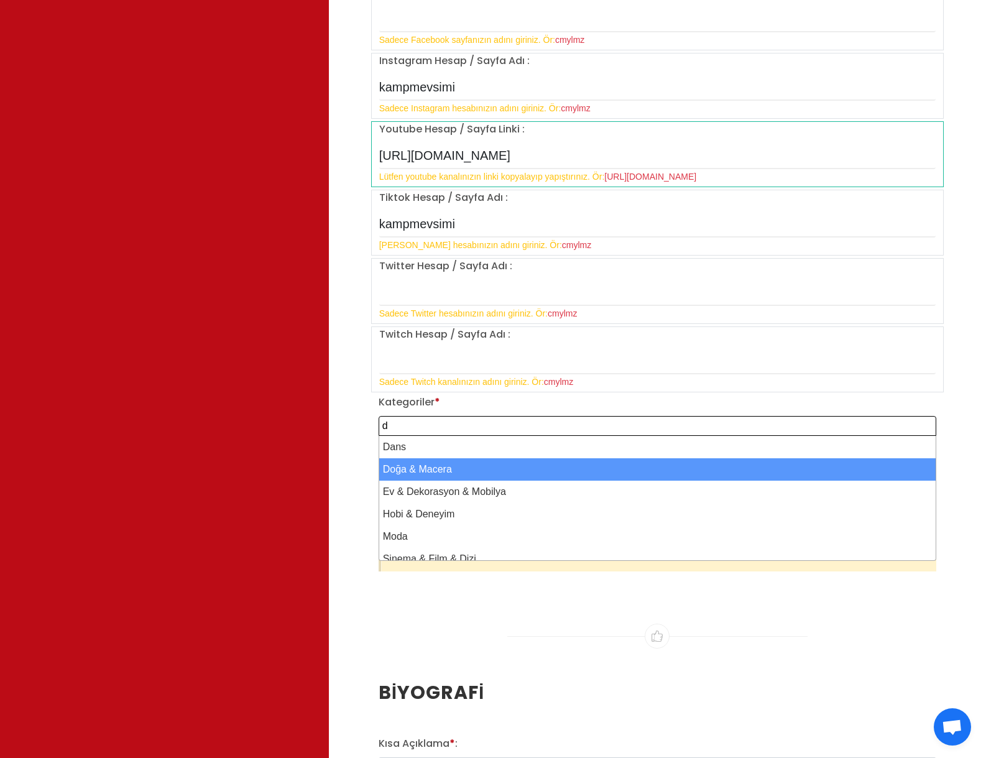
type textarea "d"
select select "8"
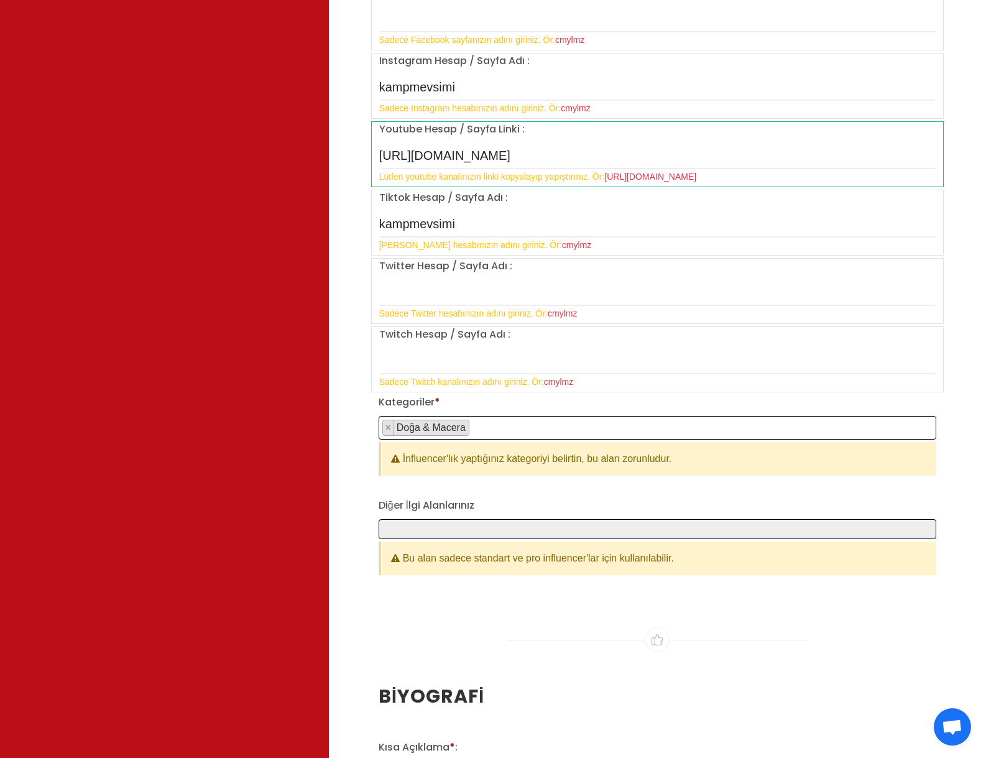
click at [452, 525] on span at bounding box center [658, 529] width 558 height 20
click at [452, 531] on span at bounding box center [658, 529] width 558 height 20
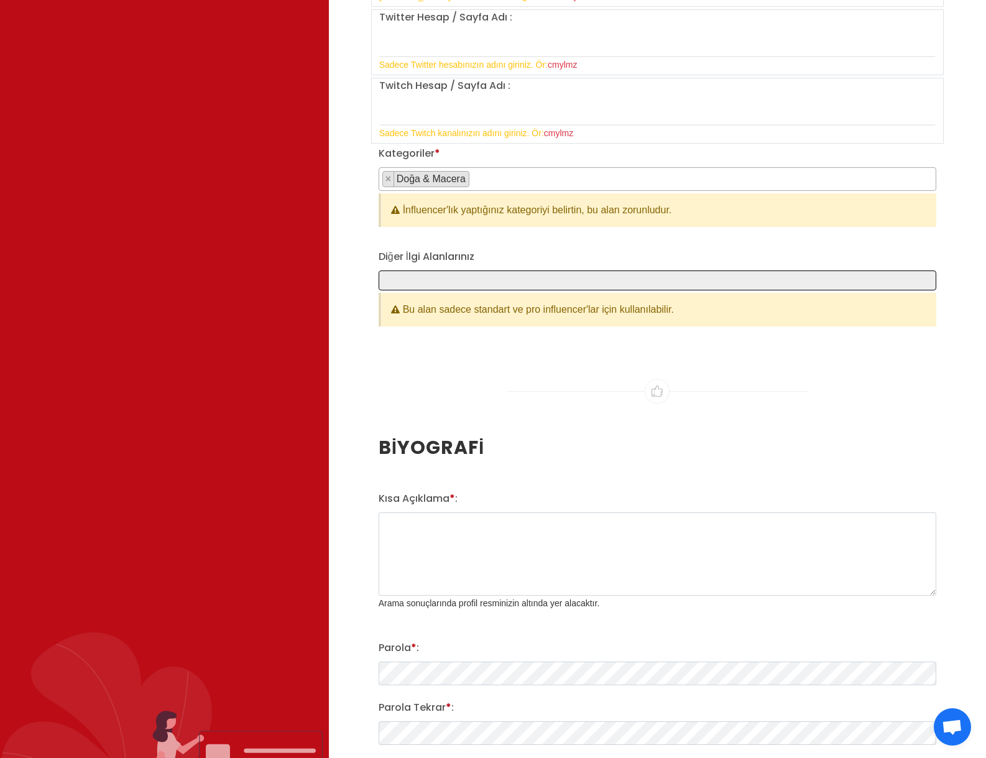
scroll to position [1367, 0]
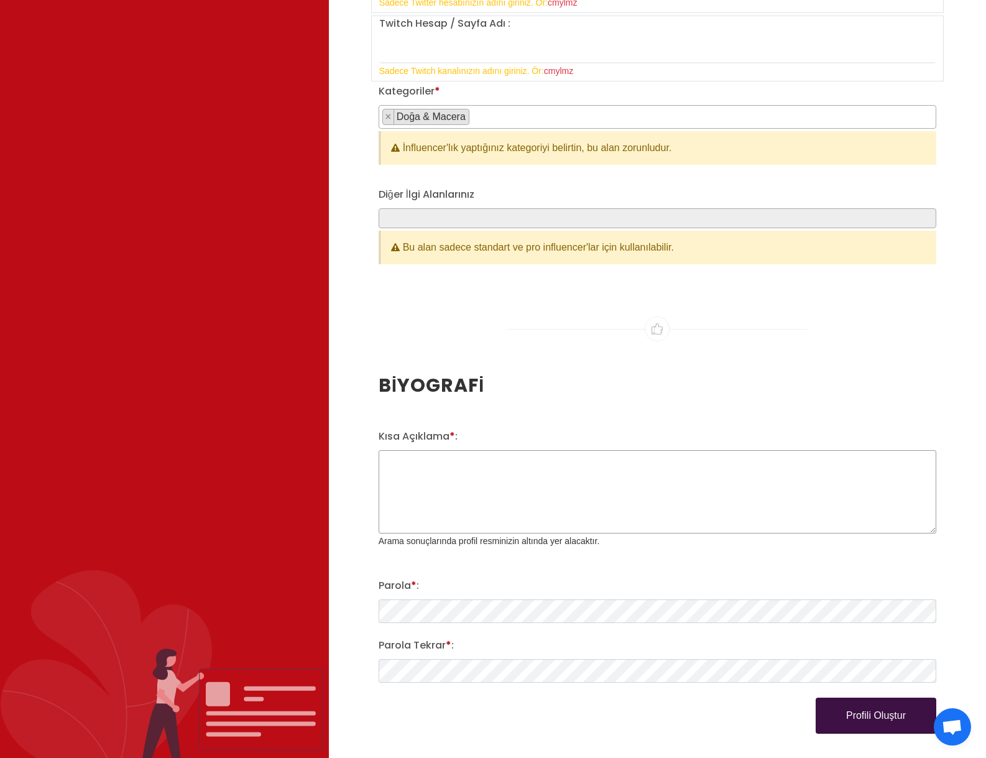
click at [462, 486] on textarea "Kısa Açıklama * :" at bounding box center [658, 491] width 558 height 83
click at [667, 492] on textarea "Kısa Açıklama * :" at bounding box center [658, 491] width 558 height 83
paste textarea "Doğanın kalbinde, konuşmasız (sessiz) kamp videoları, doğa sesleri ve doğal ASM…"
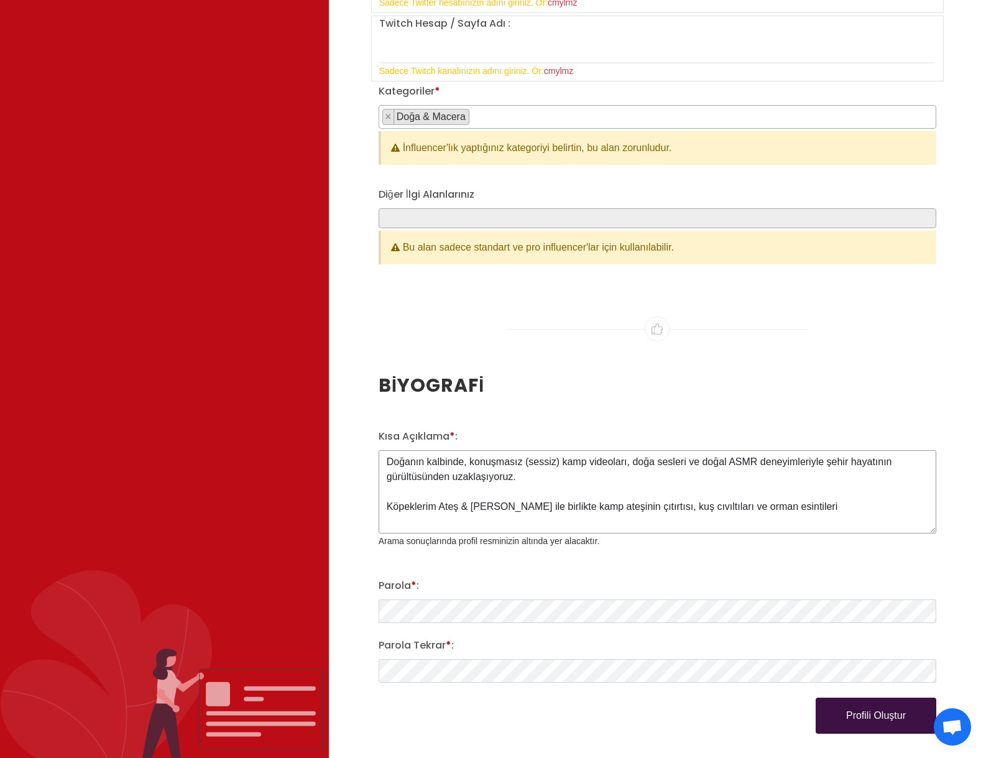
drag, startPoint x: 778, startPoint y: 498, endPoint x: 540, endPoint y: 479, distance: 238.8
click at [405, 491] on textarea "Doğanın kalbinde, konuşmasız (sessiz) kamp videoları, doğa sesleri ve doğal ASM…" at bounding box center [658, 491] width 558 height 83
click at [549, 471] on textarea "Doğanın kalbinde, konuşmasız (sessiz) kamp videoları, doğa sesleri ve doğal ASM…" at bounding box center [658, 491] width 558 height 83
drag, startPoint x: 700, startPoint y: 475, endPoint x: 889, endPoint y: 472, distance: 189.0
click at [924, 471] on textarea "Doğanın kalbinde, konuşmasız (sessiz) kamp videoları, doğa sesleri ve doğal ASM…" at bounding box center [658, 491] width 558 height 83
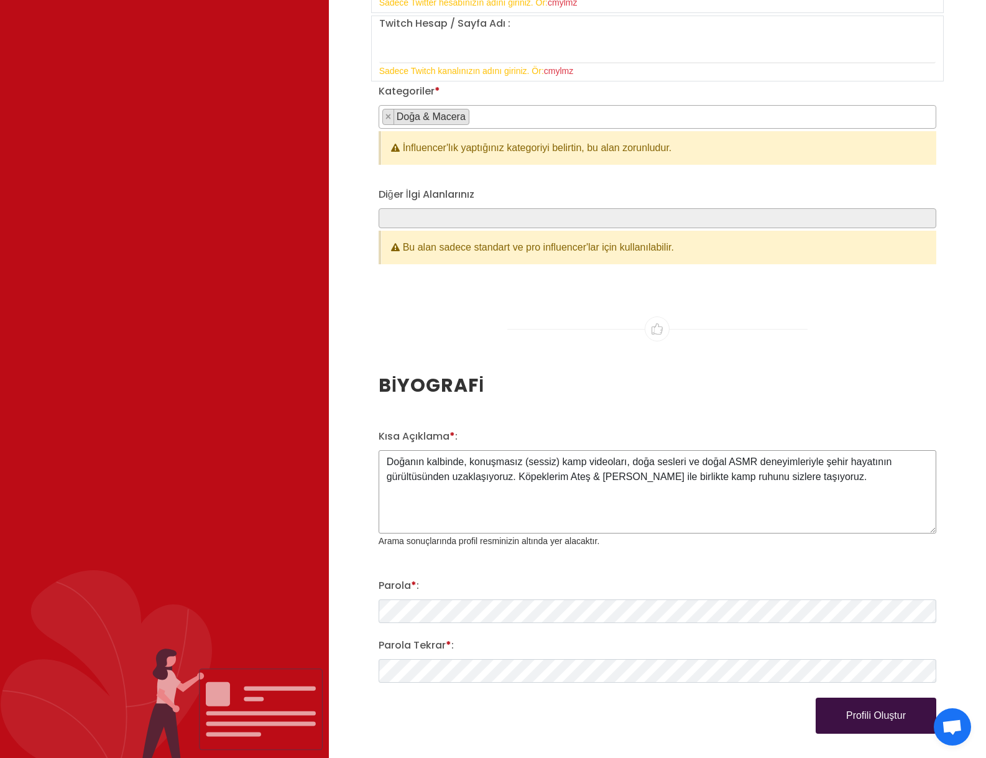
type textarea "Doğanın kalbinde, konuşmasız (sessiz) kamp videoları, doğa sesleri ve doğal ASM…"
click at [908, 720] on button "Profili Oluştur" at bounding box center [875, 715] width 121 height 36
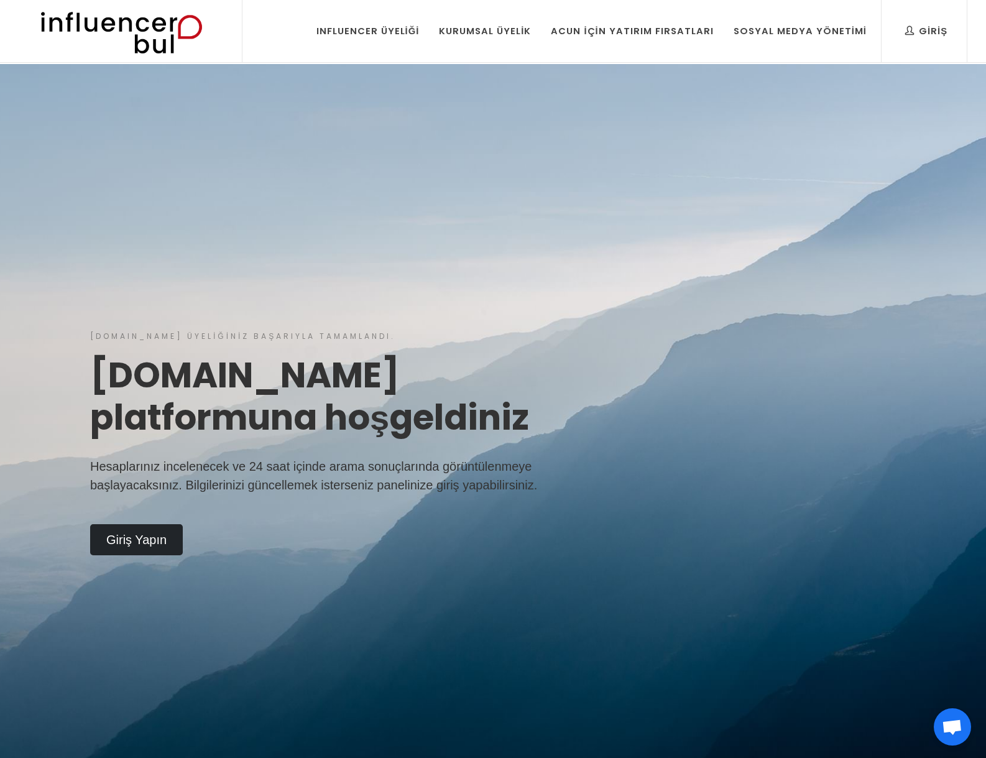
click at [657, 212] on div "Influencerbul.com üyeliğiniz başarıyla tamamlandı. Influencerbul.com platformun…" at bounding box center [493, 443] width 986 height 758
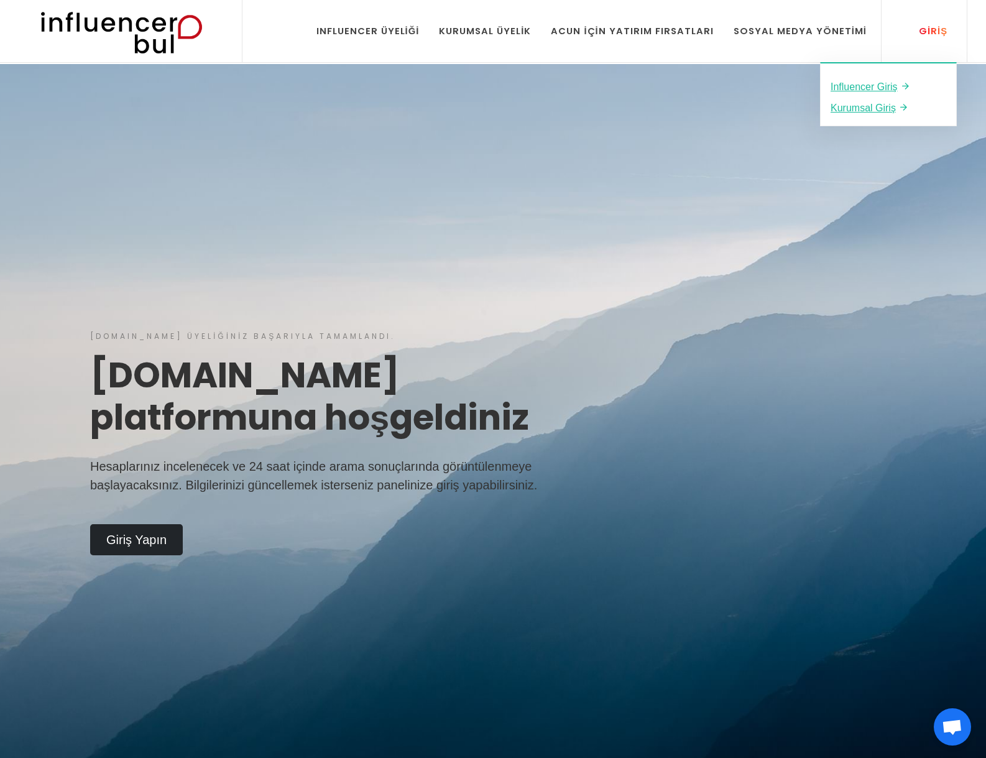
click at [931, 24] on div "Giriş" at bounding box center [926, 31] width 42 height 14
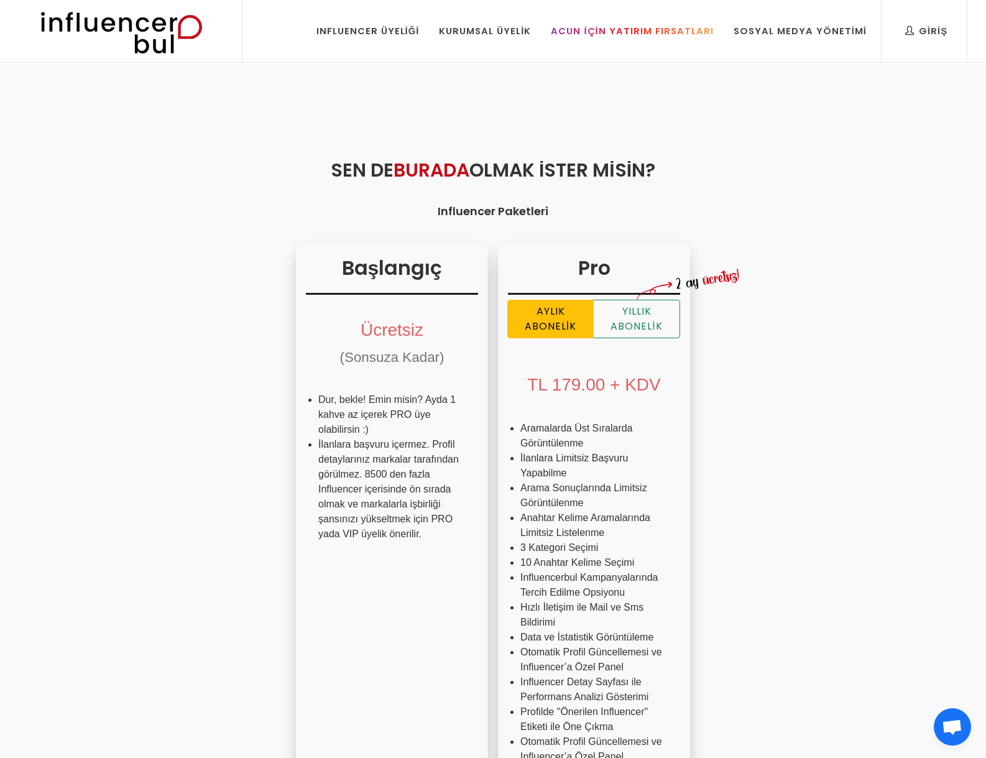
click at [636, 24] on link "Acun İçin Yatırım Fırsatları" at bounding box center [631, 31] width 181 height 62
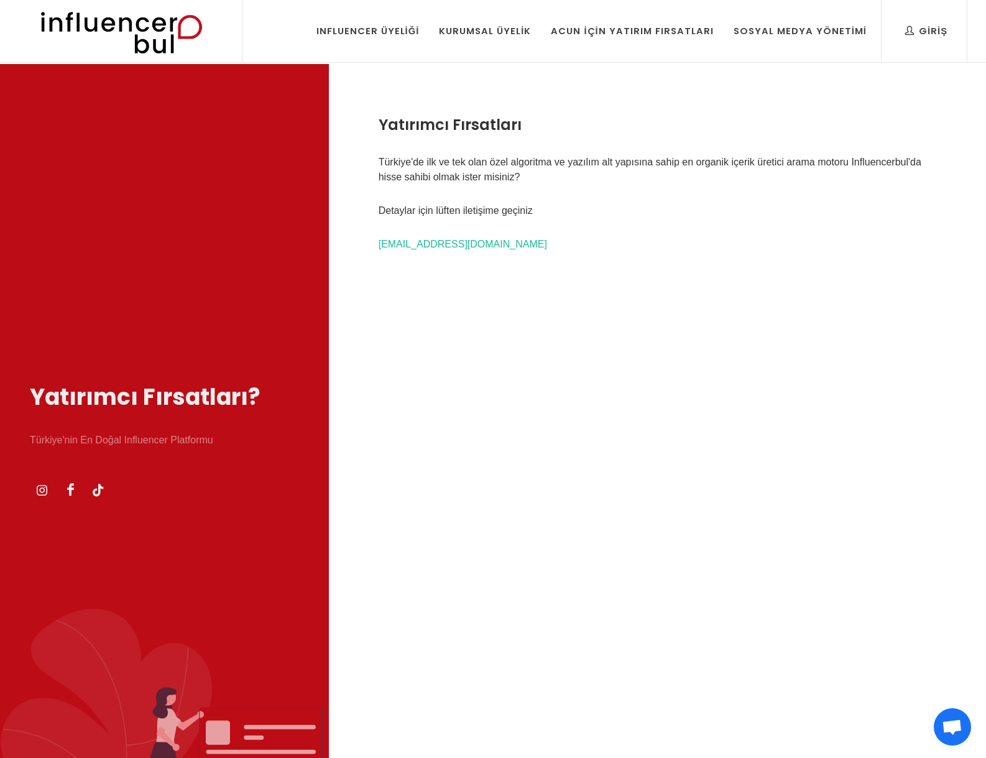
click at [972, 36] on div "Giriş Influencer Giriş Kurumsal Giriş Influencer Üyeliği Kurumsal Üyelik Acun İ…" at bounding box center [493, 31] width 986 height 62
click at [866, 27] on div "Sosyal Medya Yönetimi" at bounding box center [799, 31] width 133 height 14
click at [917, 18] on link "Giriş" at bounding box center [926, 31] width 61 height 62
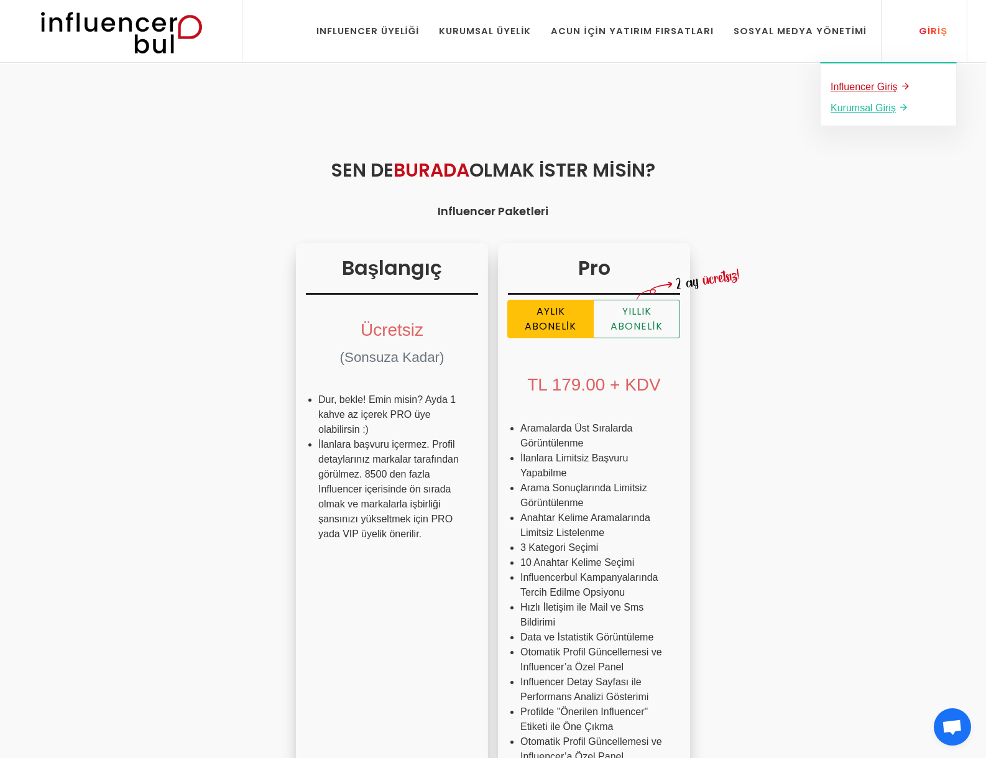
click at [876, 84] on u "Influencer Giriş" at bounding box center [863, 86] width 67 height 11
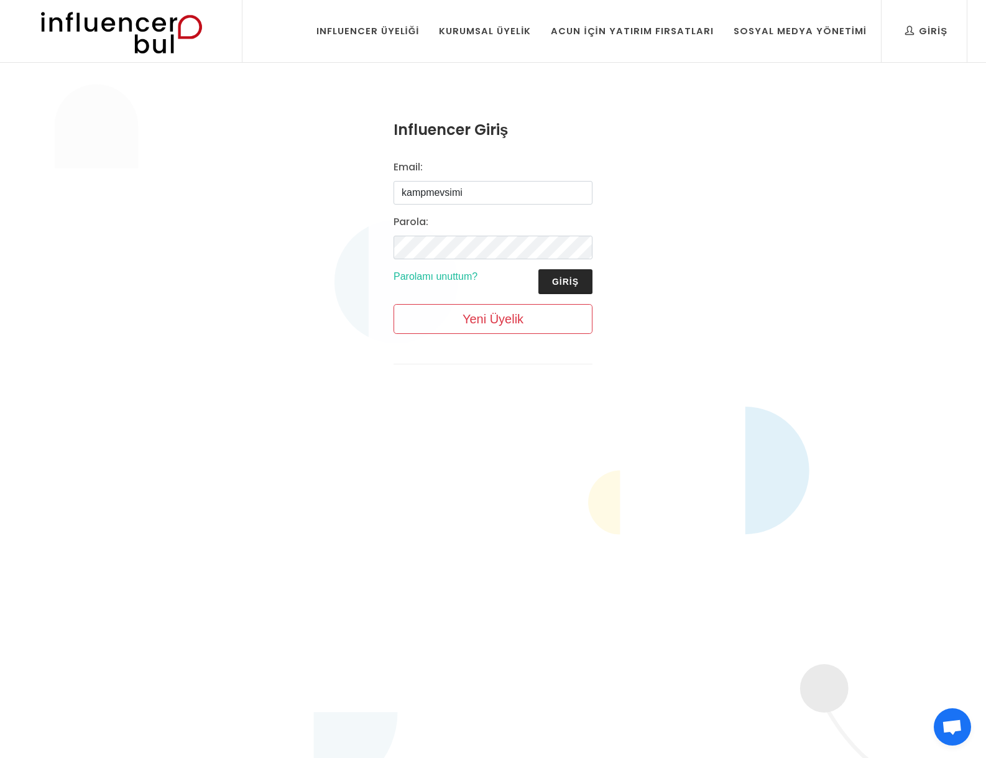
click at [560, 284] on button "Giriş" at bounding box center [565, 281] width 54 height 25
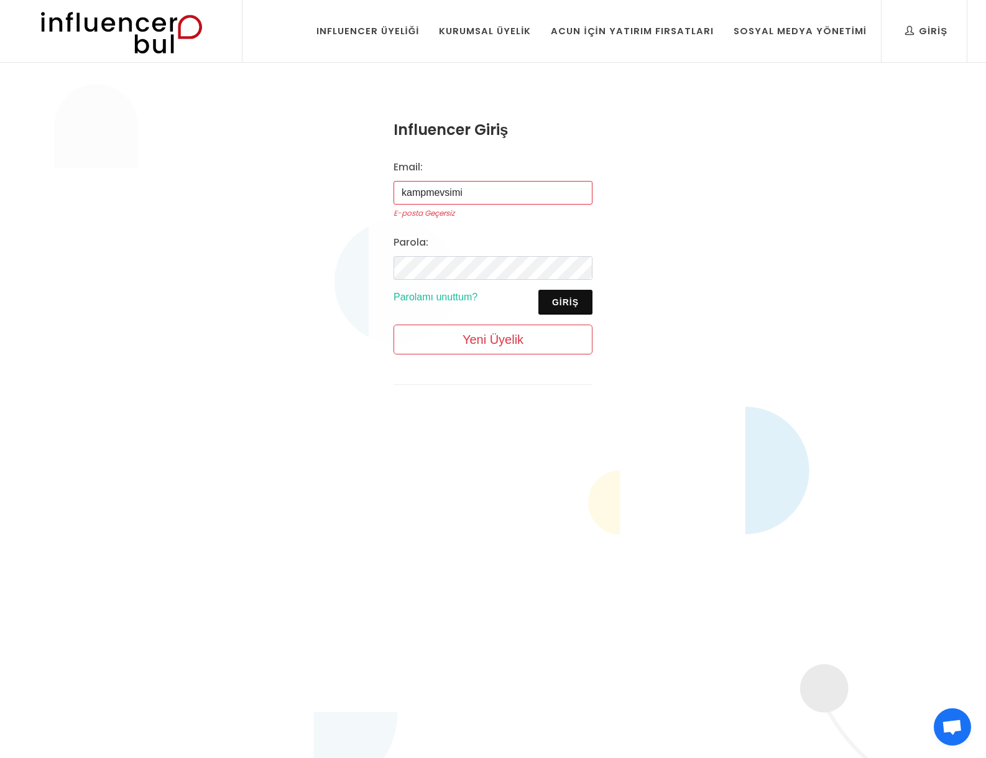
drag, startPoint x: 498, startPoint y: 188, endPoint x: 218, endPoint y: 180, distance: 281.1
click at [218, 180] on div "Influencer Giriş Email: kampmevsimi E-posta Geçersiz [GEOGRAPHIC_DATA]: Giriş P…" at bounding box center [493, 261] width 986 height 395
click at [490, 196] on input "kampmevsimi" at bounding box center [492, 193] width 199 height 24
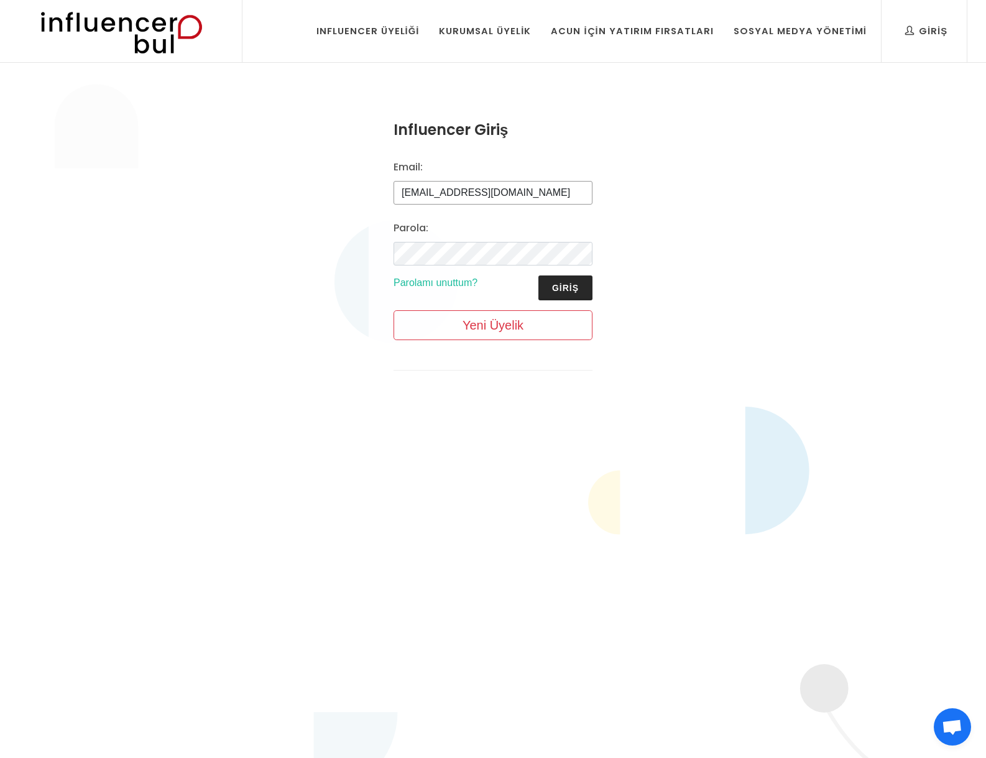
type input "[EMAIL_ADDRESS][DOMAIN_NAME]"
click at [540, 285] on button "Giriş" at bounding box center [565, 287] width 54 height 25
